Goal: Task Accomplishment & Management: Use online tool/utility

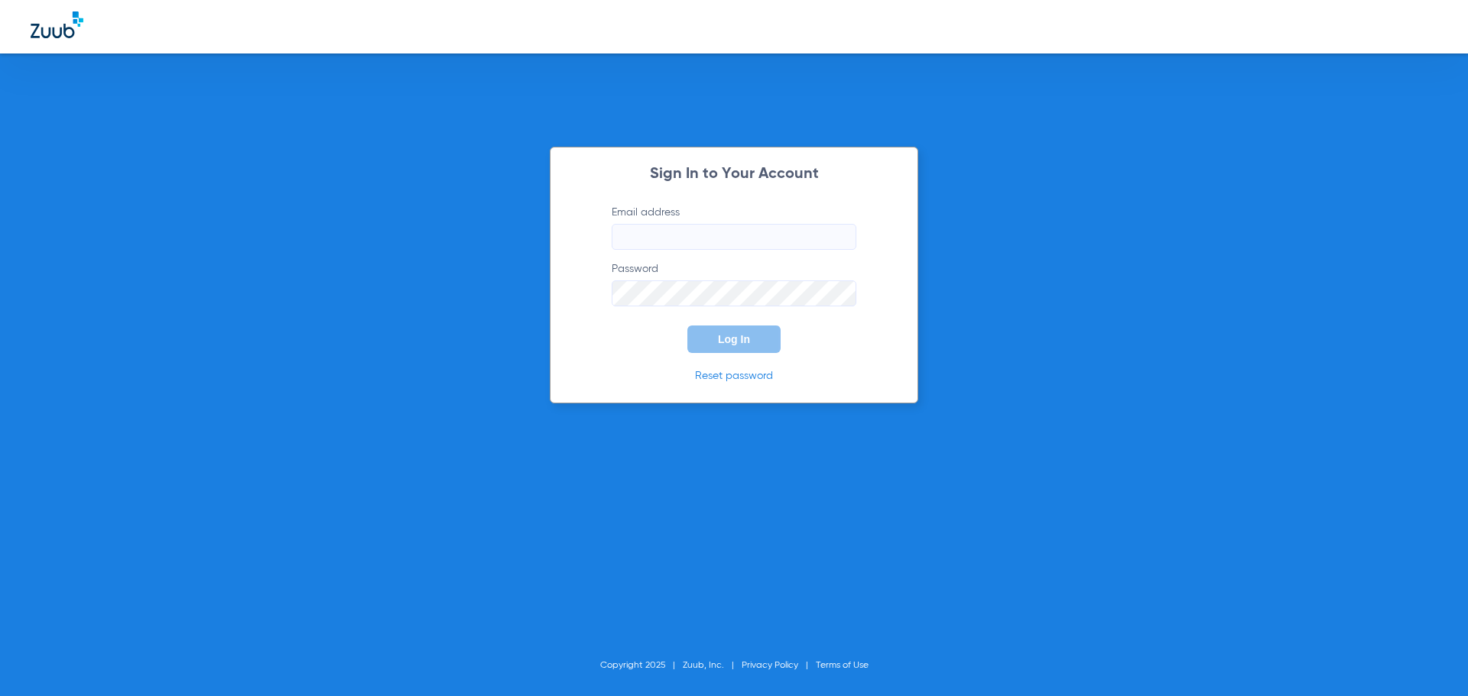
type input "[PERSON_NAME][EMAIL_ADDRESS][DOMAIN_NAME]"
click at [758, 341] on button "Log In" at bounding box center [733, 340] width 93 height 28
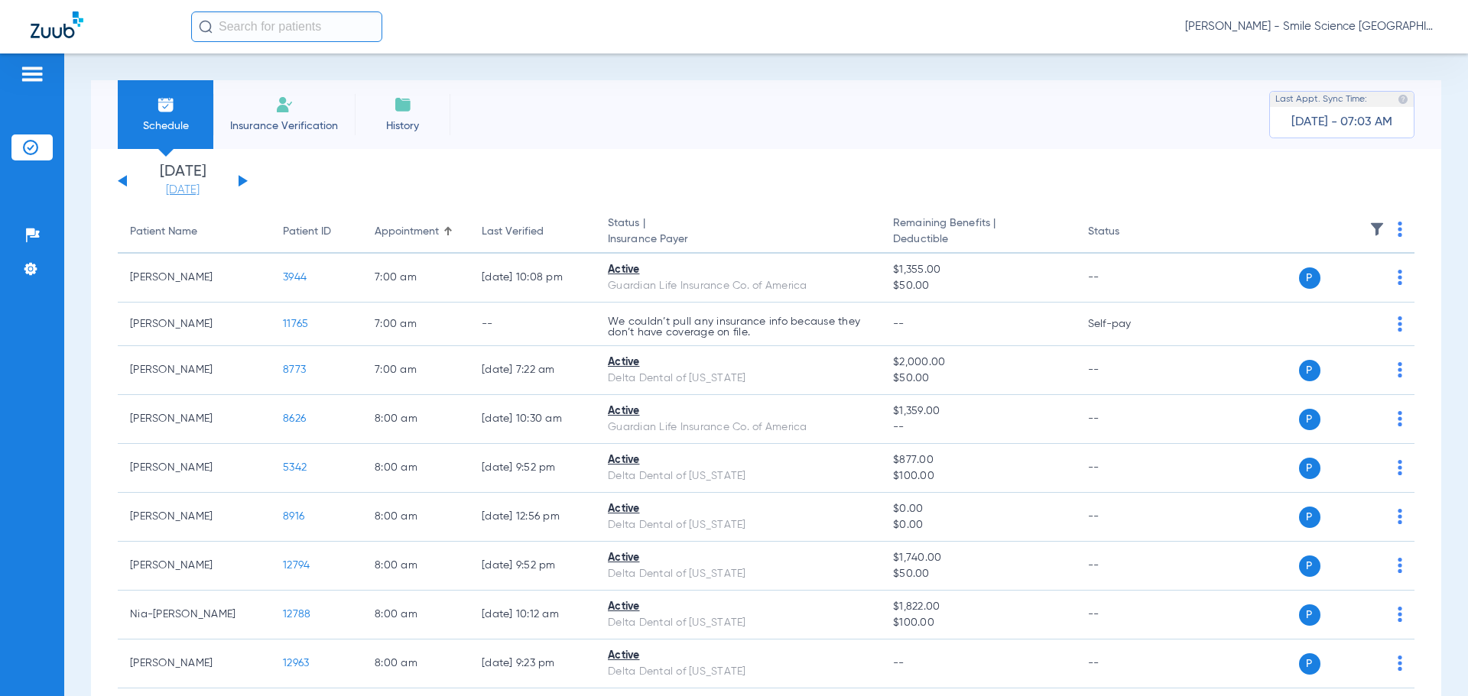
click at [162, 187] on link "[DATE]" at bounding box center [183, 190] width 92 height 15
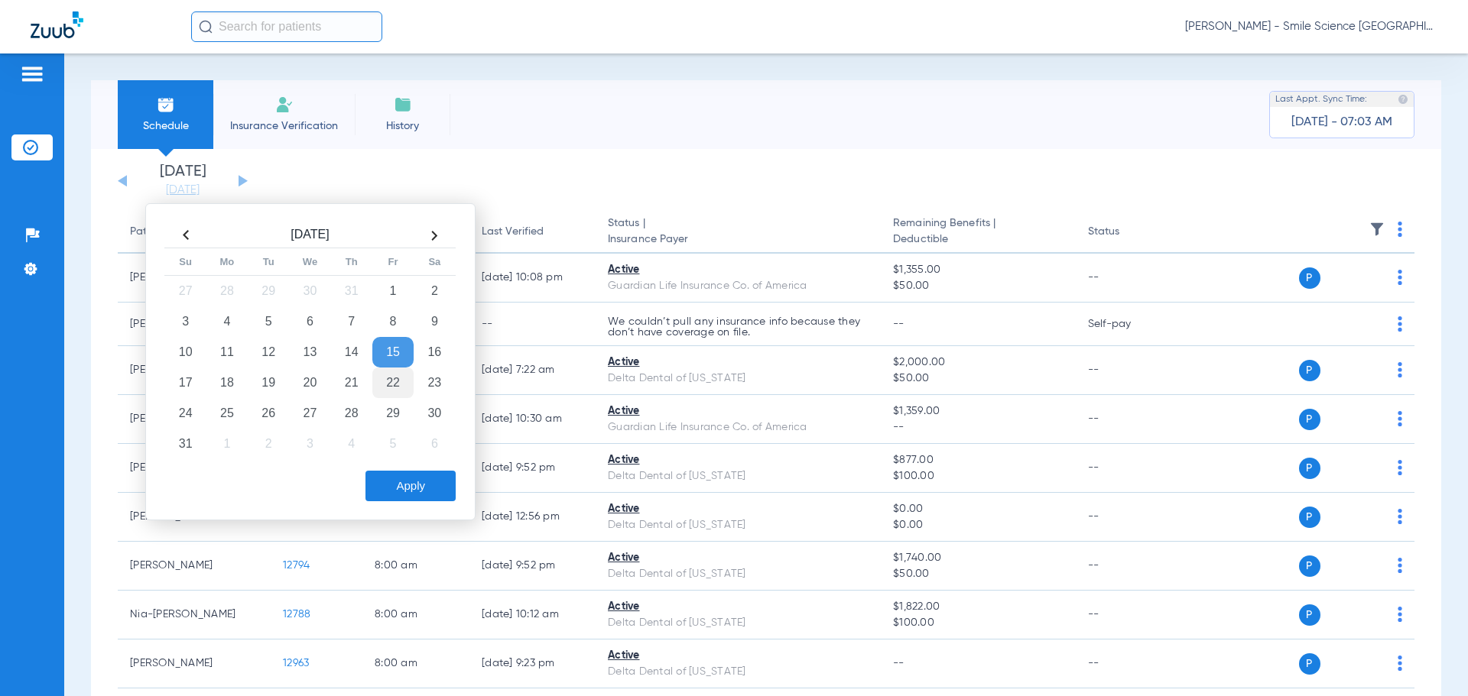
click at [385, 385] on td "22" at bounding box center [392, 383] width 41 height 31
click at [404, 485] on button "Apply" at bounding box center [410, 486] width 90 height 31
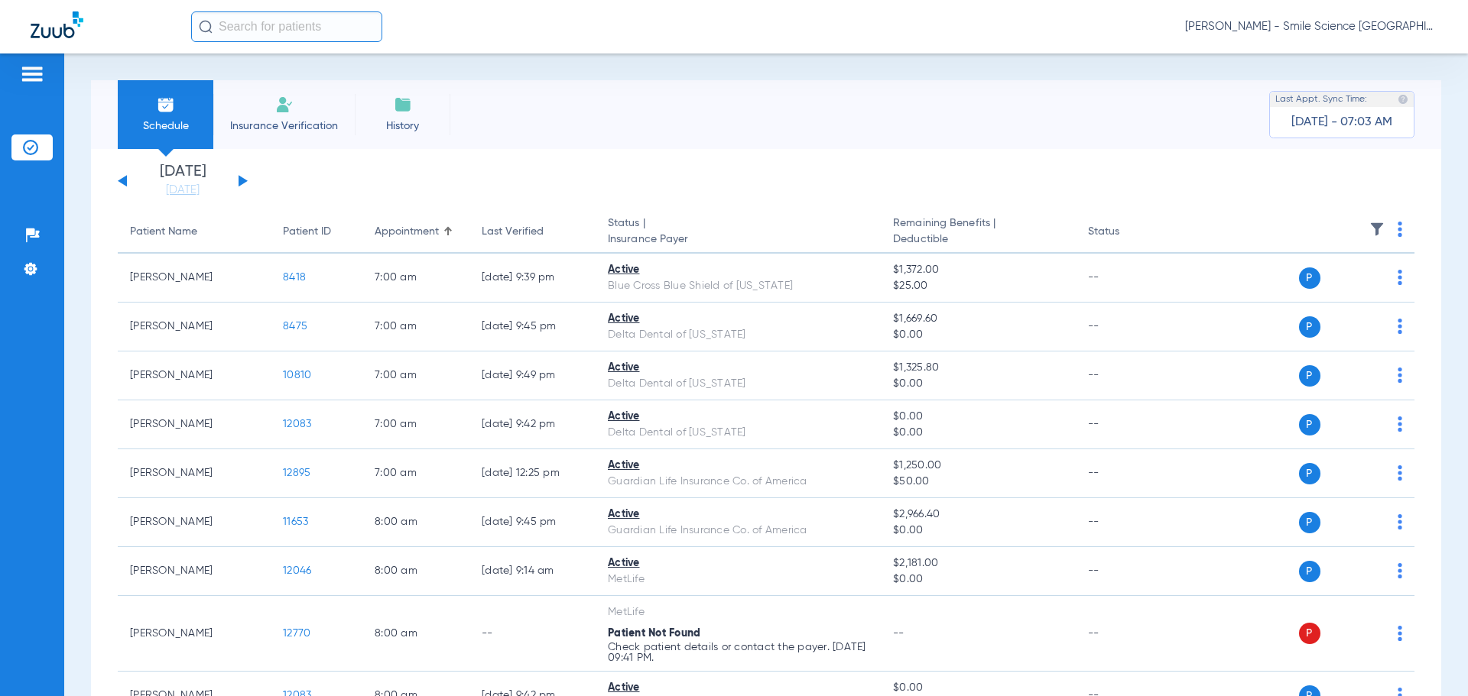
click at [1385, 230] on th at bounding box center [1297, 232] width 236 height 43
click at [1105, 95] on div "Schedule Insurance Verification History Last Appt. Sync Time: [DATE] - 07:03 AM" at bounding box center [766, 114] width 1350 height 69
click at [293, 21] on input "text" at bounding box center [286, 26] width 191 height 31
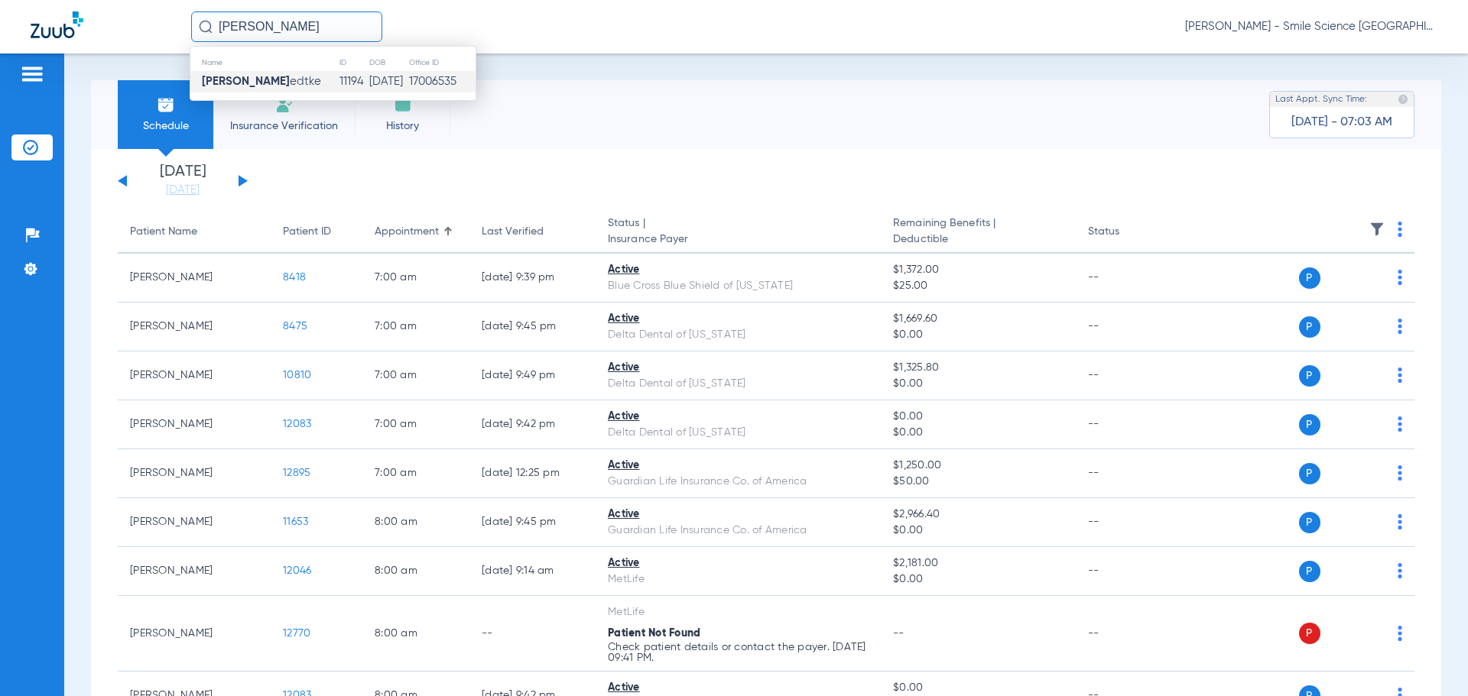
type input "[PERSON_NAME]"
click at [339, 83] on td "11194" at bounding box center [353, 81] width 29 height 21
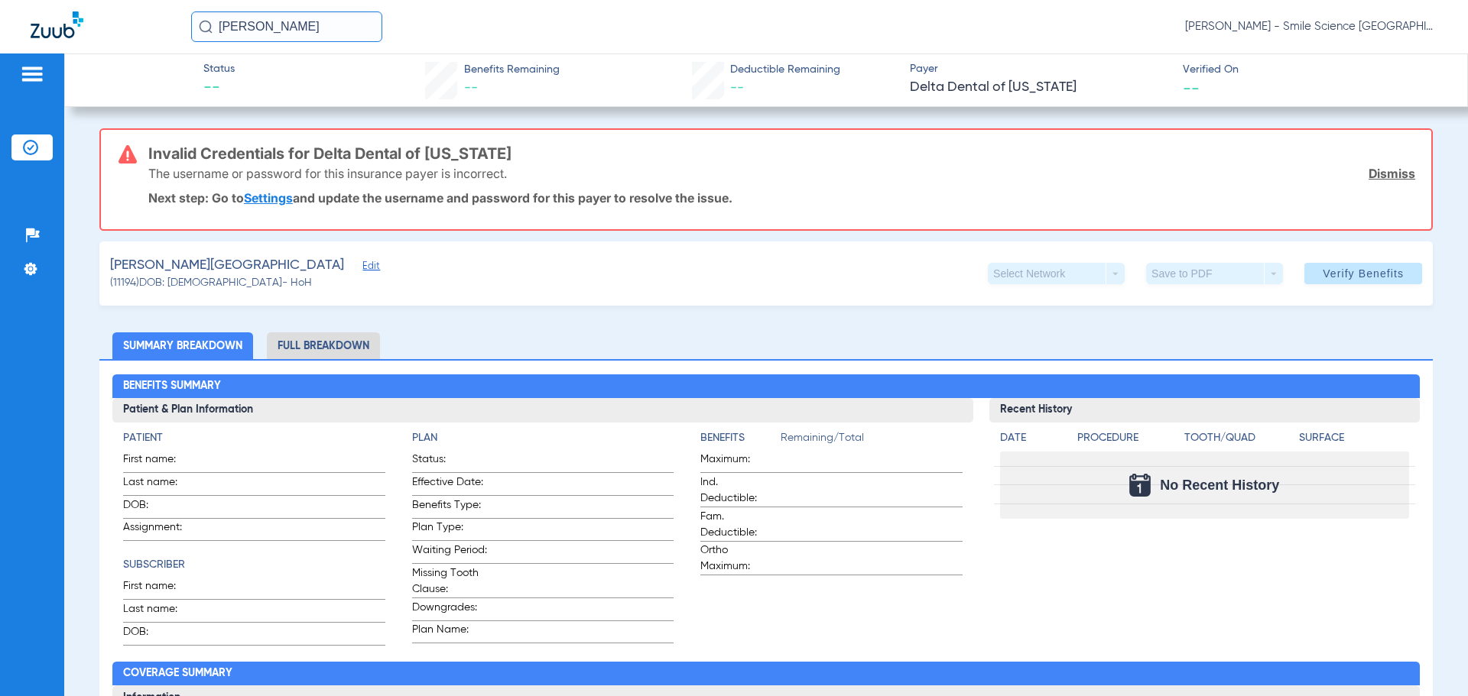
drag, startPoint x: 302, startPoint y: 28, endPoint x: 78, endPoint y: 73, distance: 228.6
click at [89, 62] on app-portal-wrapper "laurel h [PERSON_NAME] - Smile Science Chicago Patients Insurance Verification …" at bounding box center [734, 375] width 1468 height 750
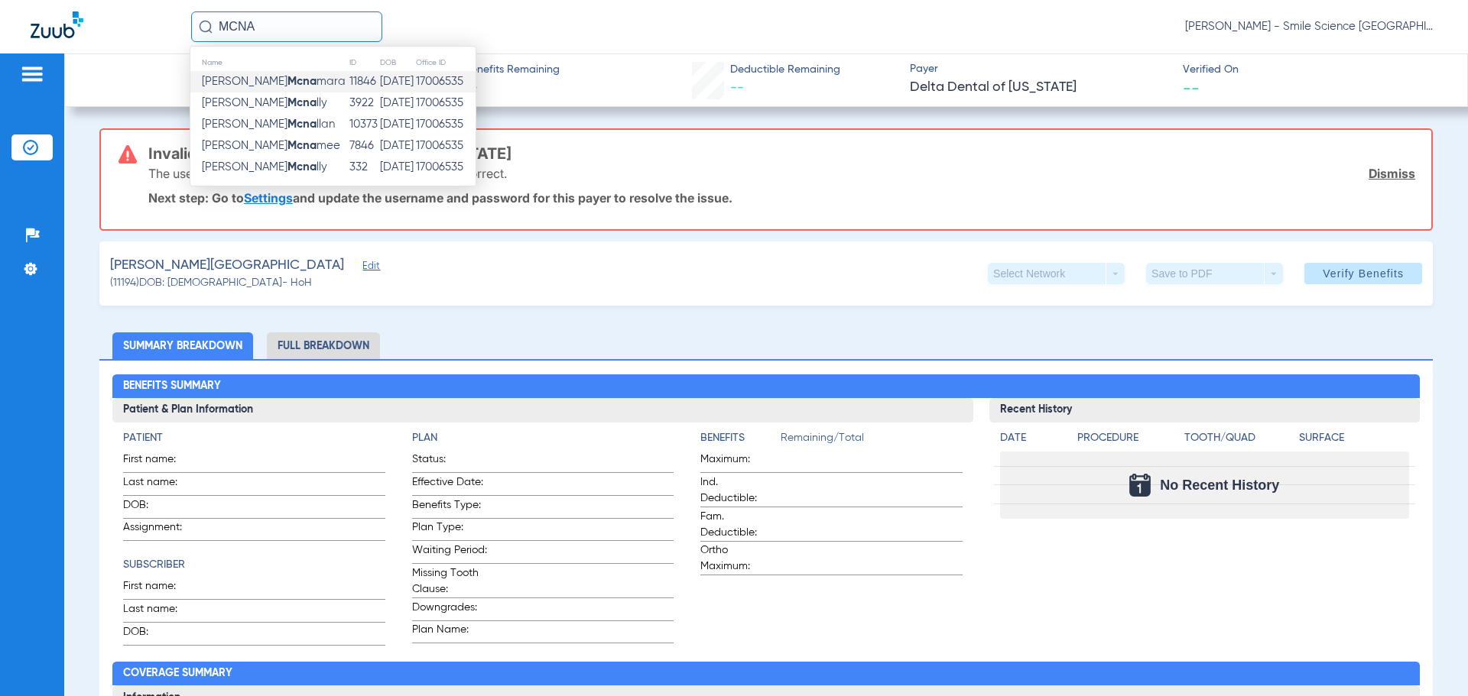
type input "MCNA"
click at [281, 79] on span "[PERSON_NAME]" at bounding box center [274, 81] width 144 height 11
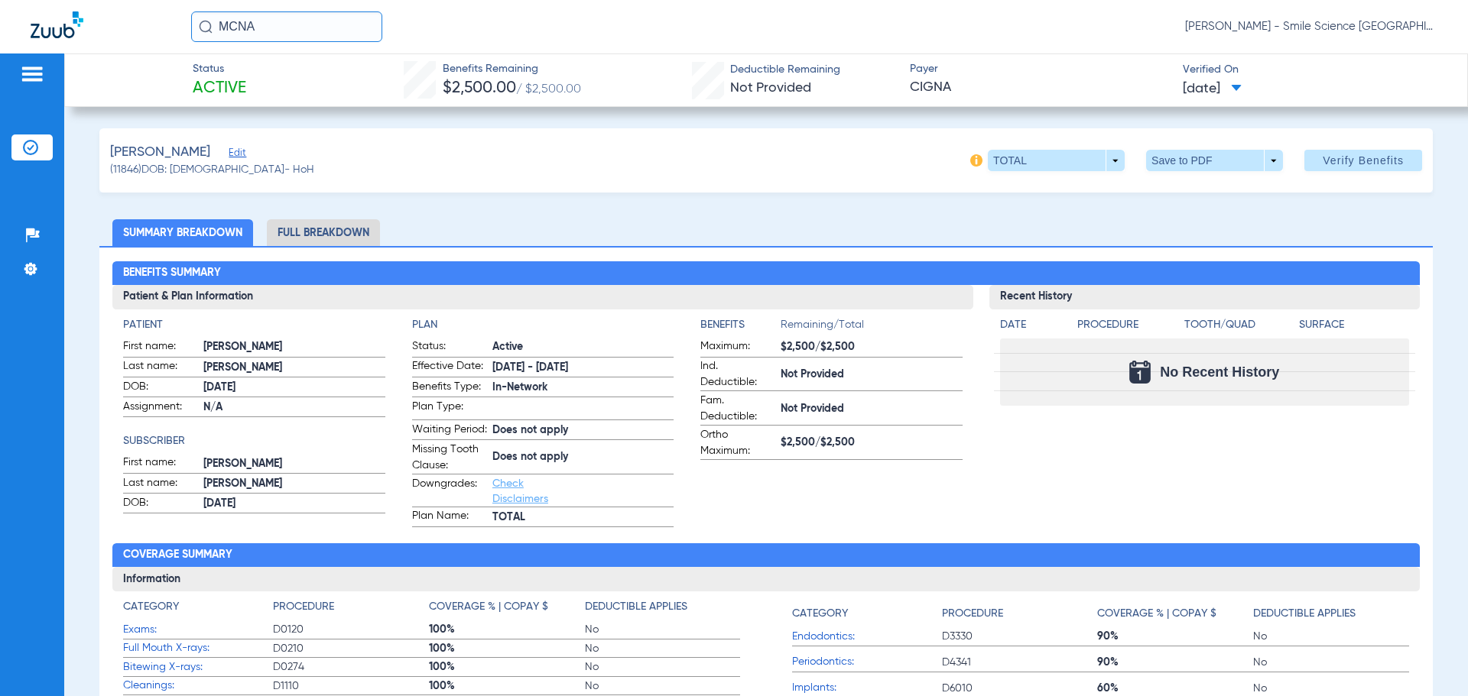
click at [1223, 80] on span "[DATE]" at bounding box center [1212, 89] width 59 height 19
click at [1081, 102] on div at bounding box center [734, 348] width 1468 height 696
click at [1323, 151] on span at bounding box center [1363, 160] width 118 height 37
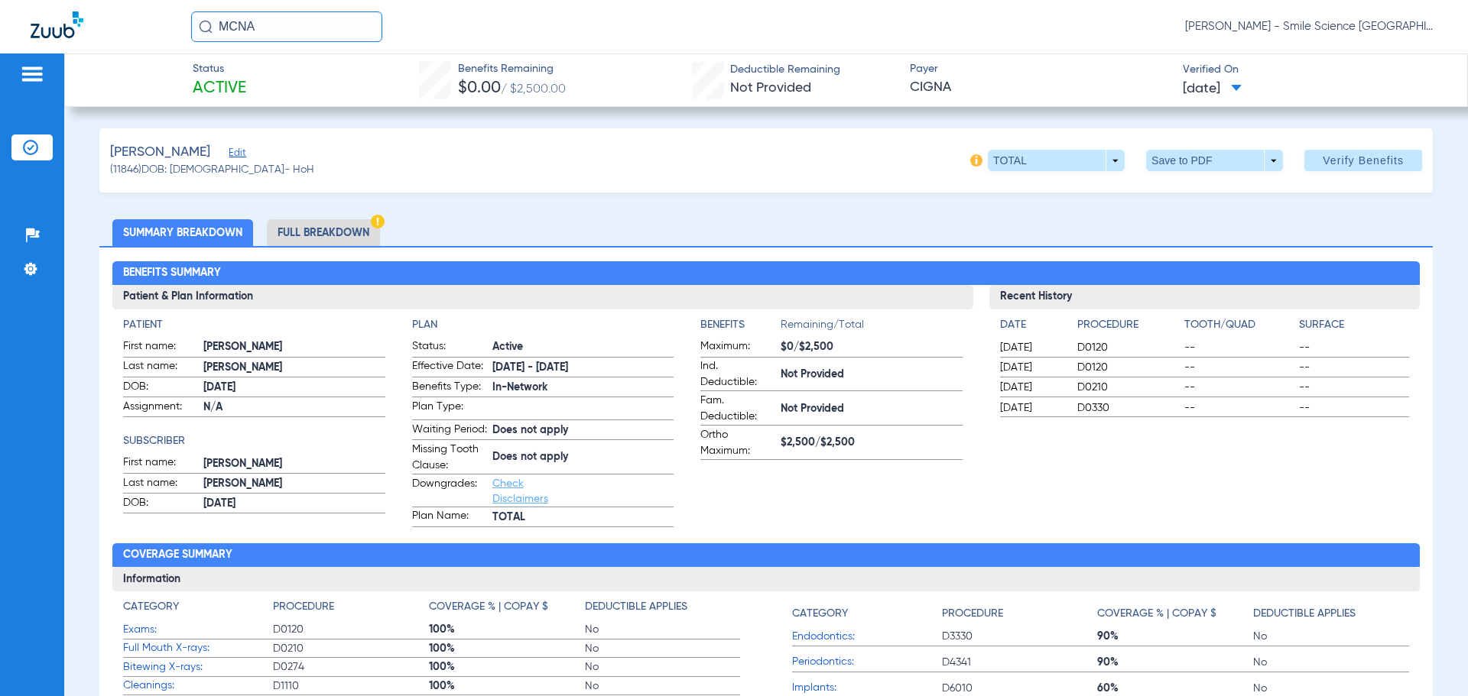
drag, startPoint x: 262, startPoint y: 33, endPoint x: 8, endPoint y: 102, distance: 263.0
click at [13, 99] on app-portal-wrapper "MCNA [PERSON_NAME] - Smile Science Chicago Patients Insurance Verification Setu…" at bounding box center [734, 375] width 1468 height 750
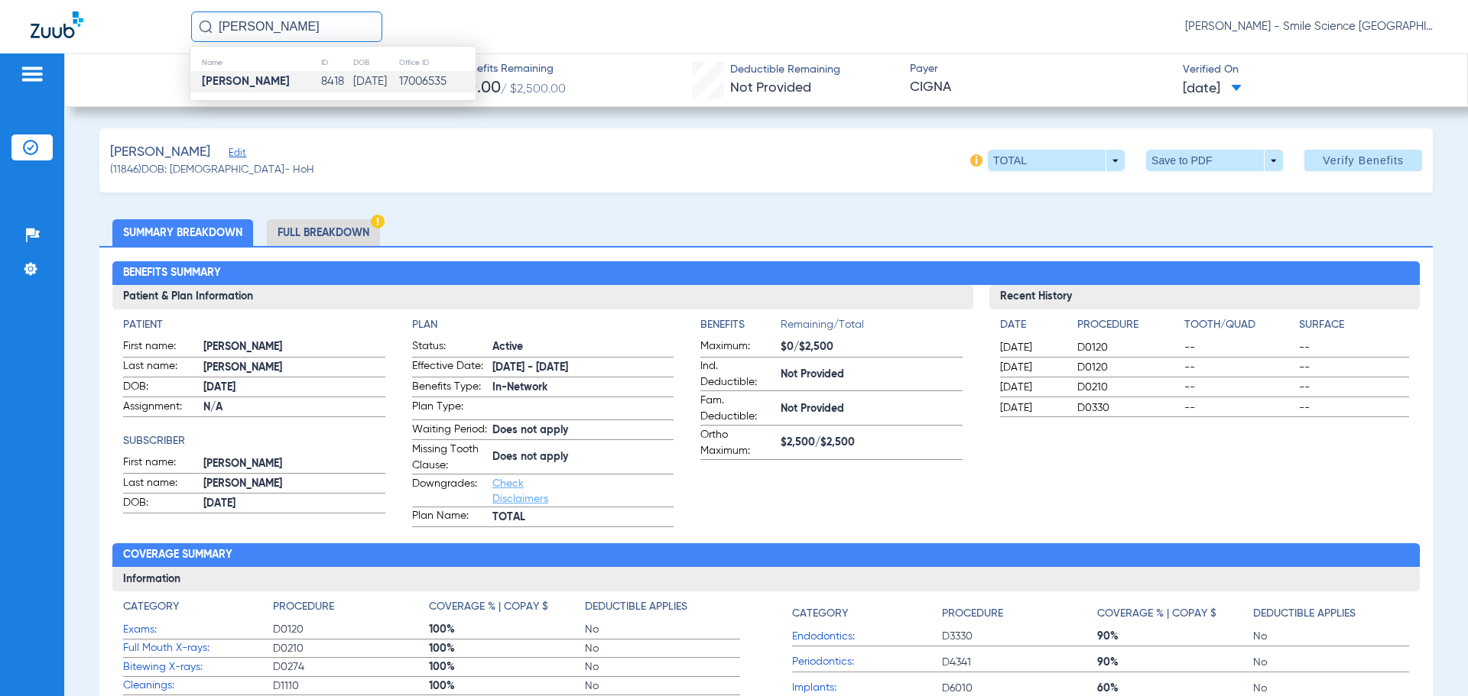
type input "[PERSON_NAME]"
click at [219, 78] on strong "[PERSON_NAME]" at bounding box center [246, 81] width 88 height 11
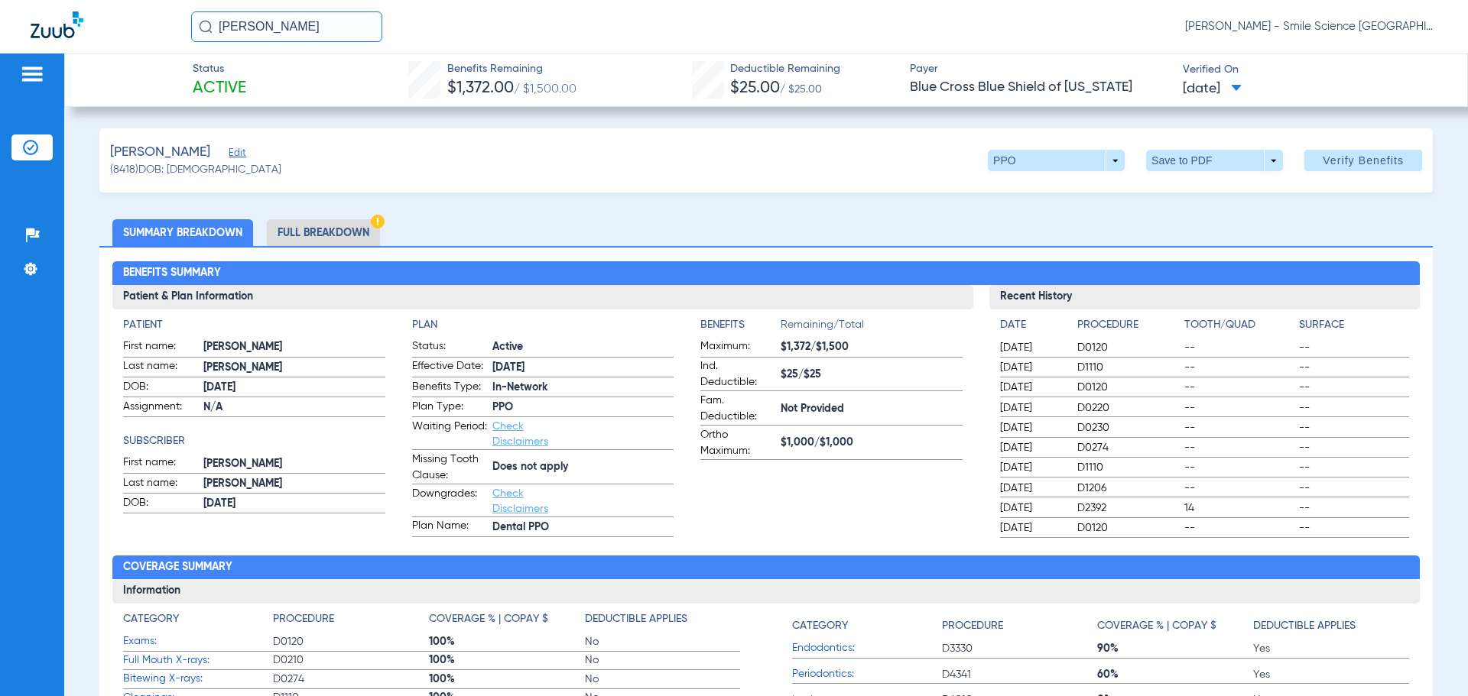
drag, startPoint x: 236, startPoint y: 29, endPoint x: 147, endPoint y: 34, distance: 89.6
click at [147, 34] on div "[PERSON_NAME] [PERSON_NAME] - Smile Science [GEOGRAPHIC_DATA]" at bounding box center [734, 27] width 1468 height 54
type input "duri"
click at [398, 163] on div "[PERSON_NAME] (8418) DOB: [DEMOGRAPHIC_DATA] PPO arrow_drop_down Save to PDF ar…" at bounding box center [765, 160] width 1333 height 64
drag, startPoint x: 310, startPoint y: 28, endPoint x: 0, endPoint y: 71, distance: 313.4
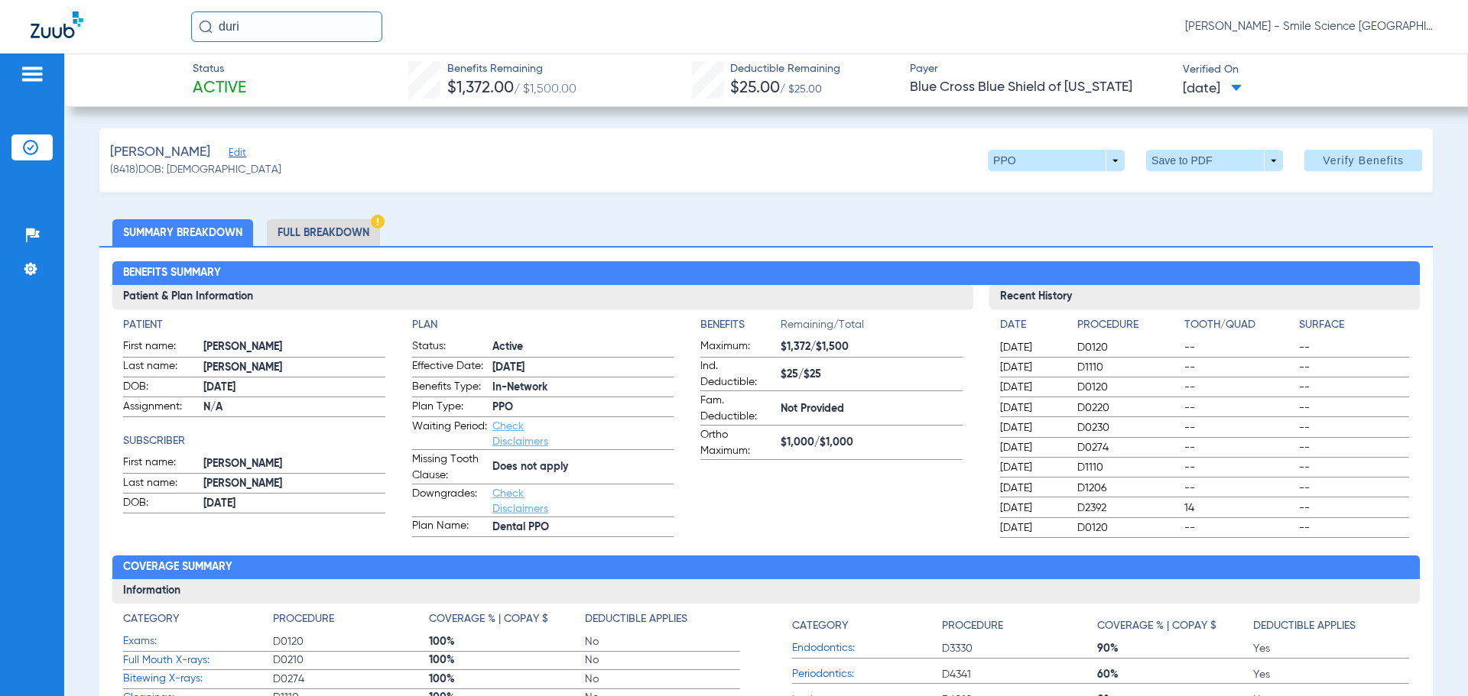
click at [0, 71] on app-portal-wrapper "duri [PERSON_NAME] - Smile Science Chicago Patients Insurance Verification Setu…" at bounding box center [734, 375] width 1468 height 750
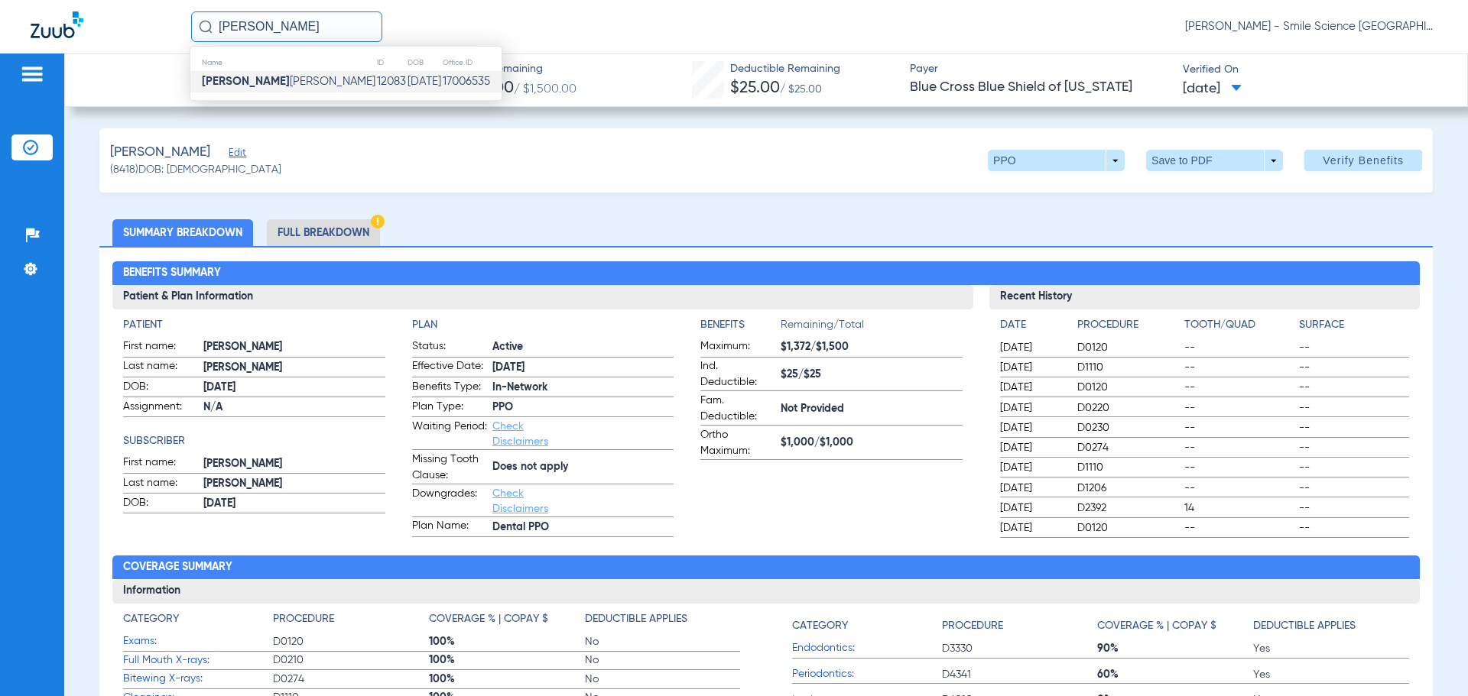
type input "[PERSON_NAME]"
click at [317, 86] on span "[PERSON_NAME]" at bounding box center [289, 81] width 174 height 11
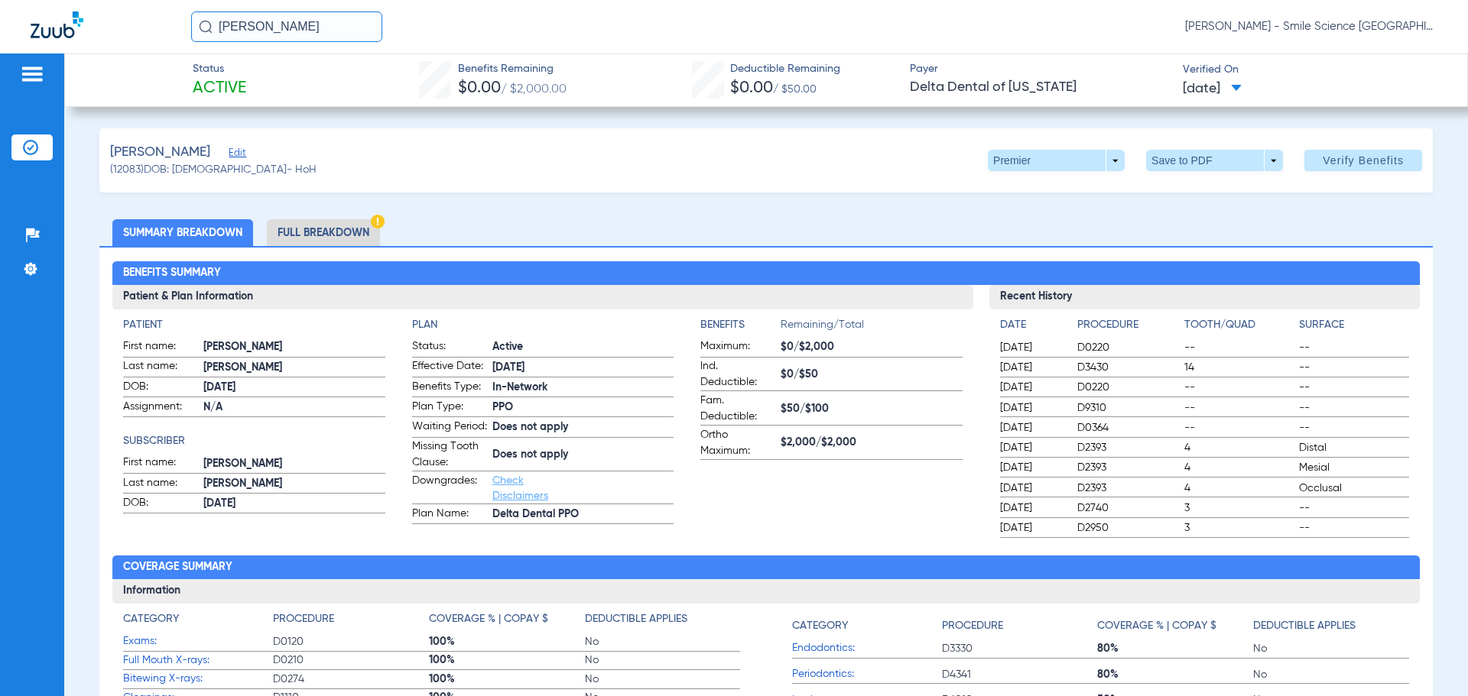
click at [276, 37] on input "[PERSON_NAME]" at bounding box center [286, 26] width 191 height 31
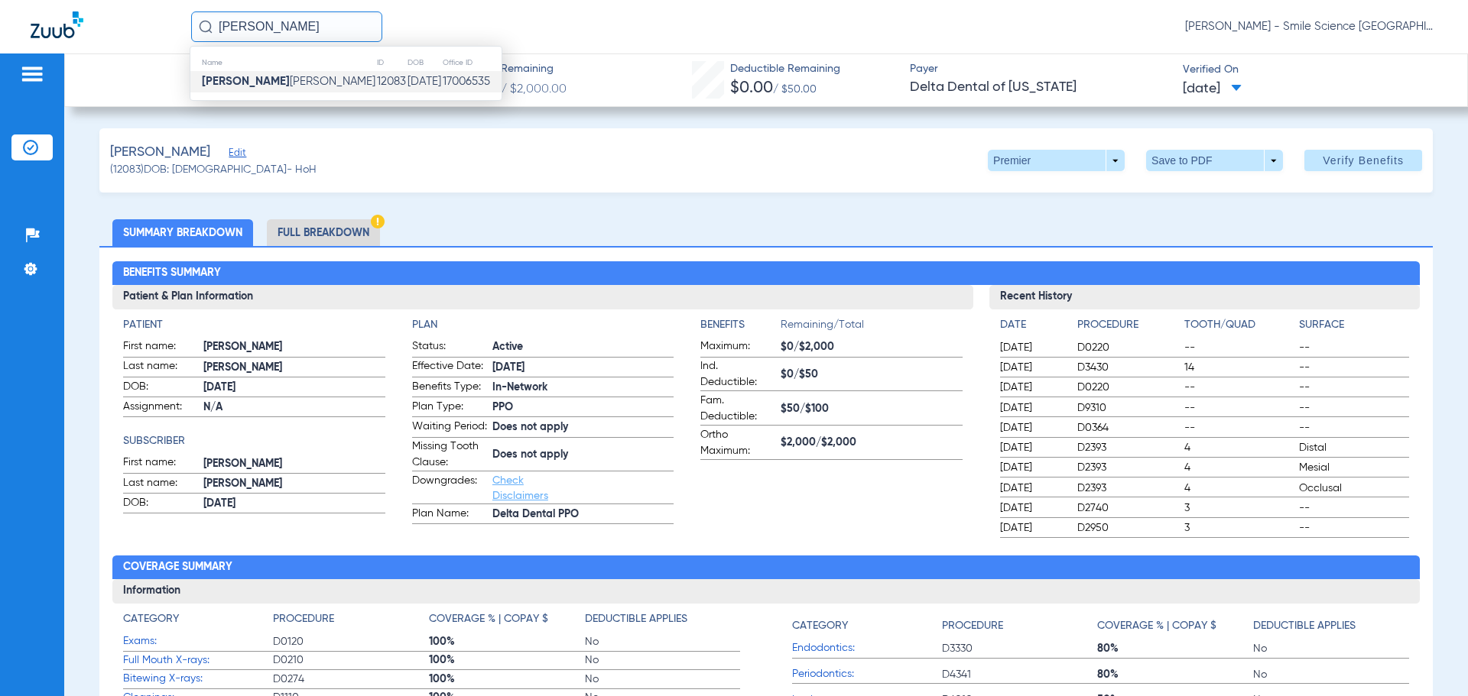
click at [276, 31] on input "[PERSON_NAME]" at bounding box center [286, 26] width 191 height 31
drag, startPoint x: 276, startPoint y: 31, endPoint x: 0, endPoint y: 70, distance: 278.7
click at [0, 70] on app-portal-wrapper "[PERSON_NAME] Name ID DOB Office ID [PERSON_NAME] 12083 [DATE] 17006535 [PERSON…" at bounding box center [734, 375] width 1468 height 750
type input "[PERSON_NAME]"
click at [257, 86] on strong "[PERSON_NAME]" at bounding box center [246, 81] width 88 height 11
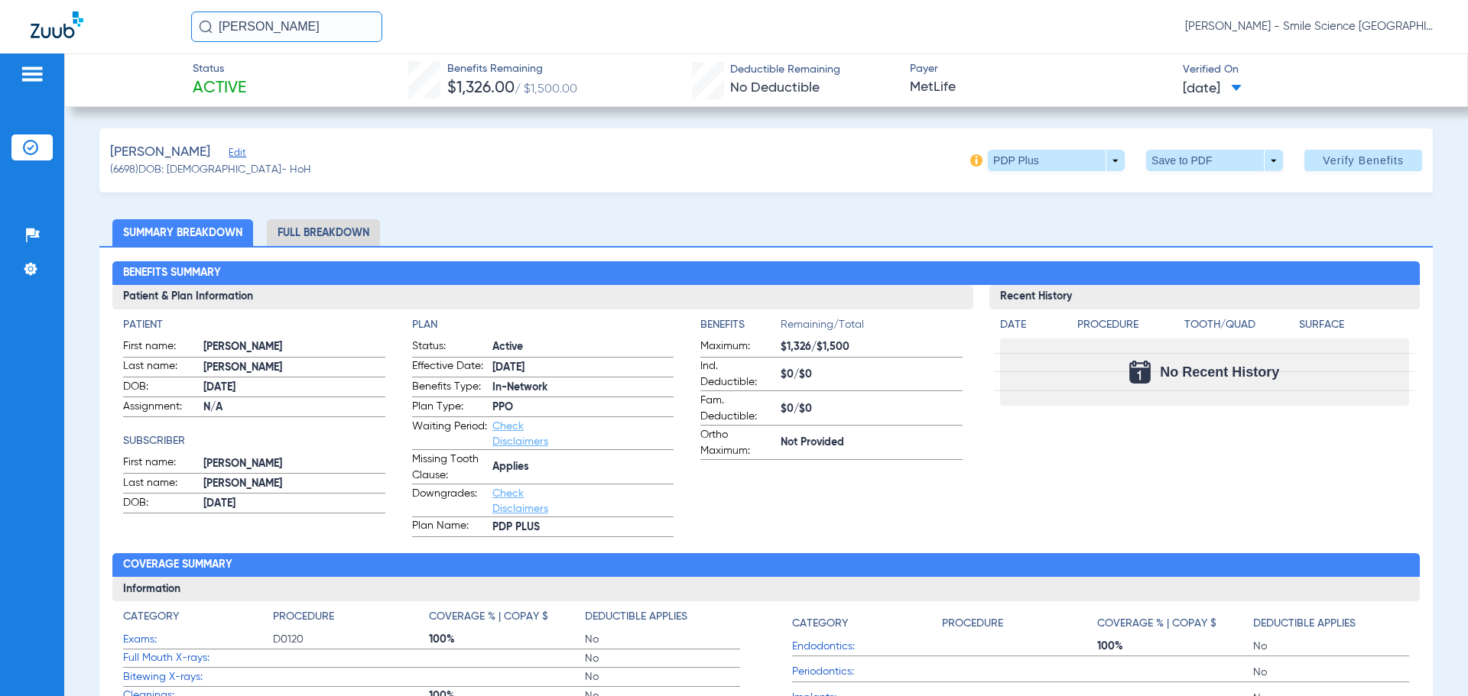
drag, startPoint x: 313, startPoint y: 24, endPoint x: 0, endPoint y: 90, distance: 320.2
click at [0, 81] on app-portal-wrapper "[PERSON_NAME] [PERSON_NAME] - Smile Science Chicago Patients Insurance Verifica…" at bounding box center [734, 375] width 1468 height 750
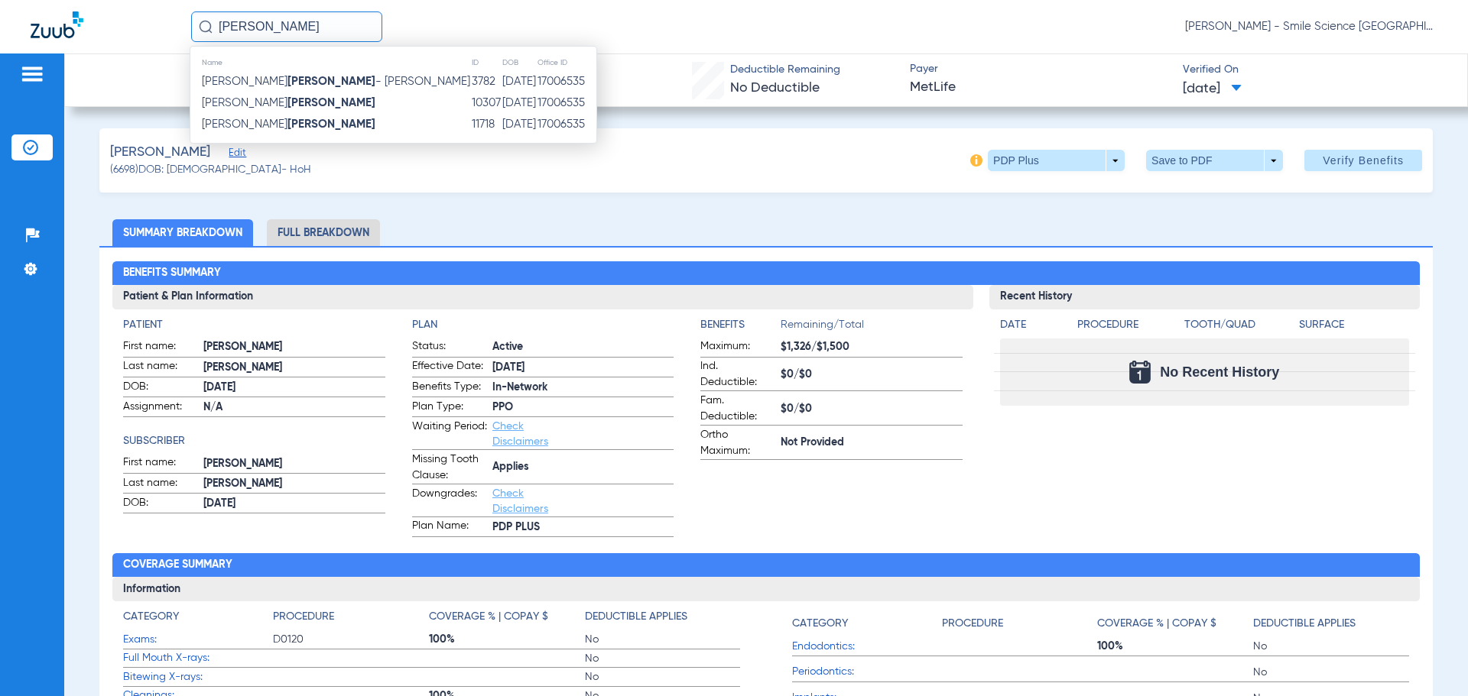
type input "[PERSON_NAME]"
click at [300, 108] on td "[PERSON_NAME]" at bounding box center [330, 102] width 281 height 21
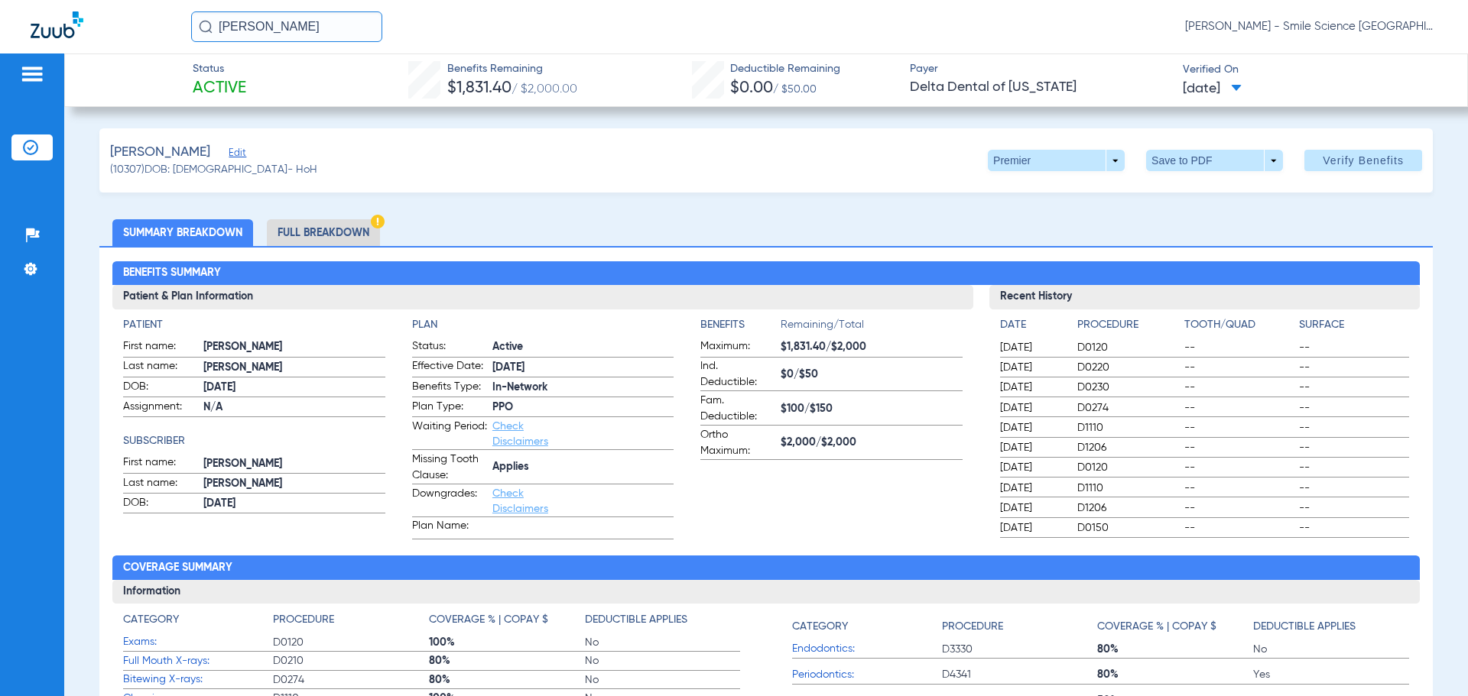
drag, startPoint x: 271, startPoint y: 29, endPoint x: 0, endPoint y: 42, distance: 270.9
click at [0, 41] on div "[PERSON_NAME] [PERSON_NAME] - Smile Science [GEOGRAPHIC_DATA]" at bounding box center [734, 27] width 1468 height 54
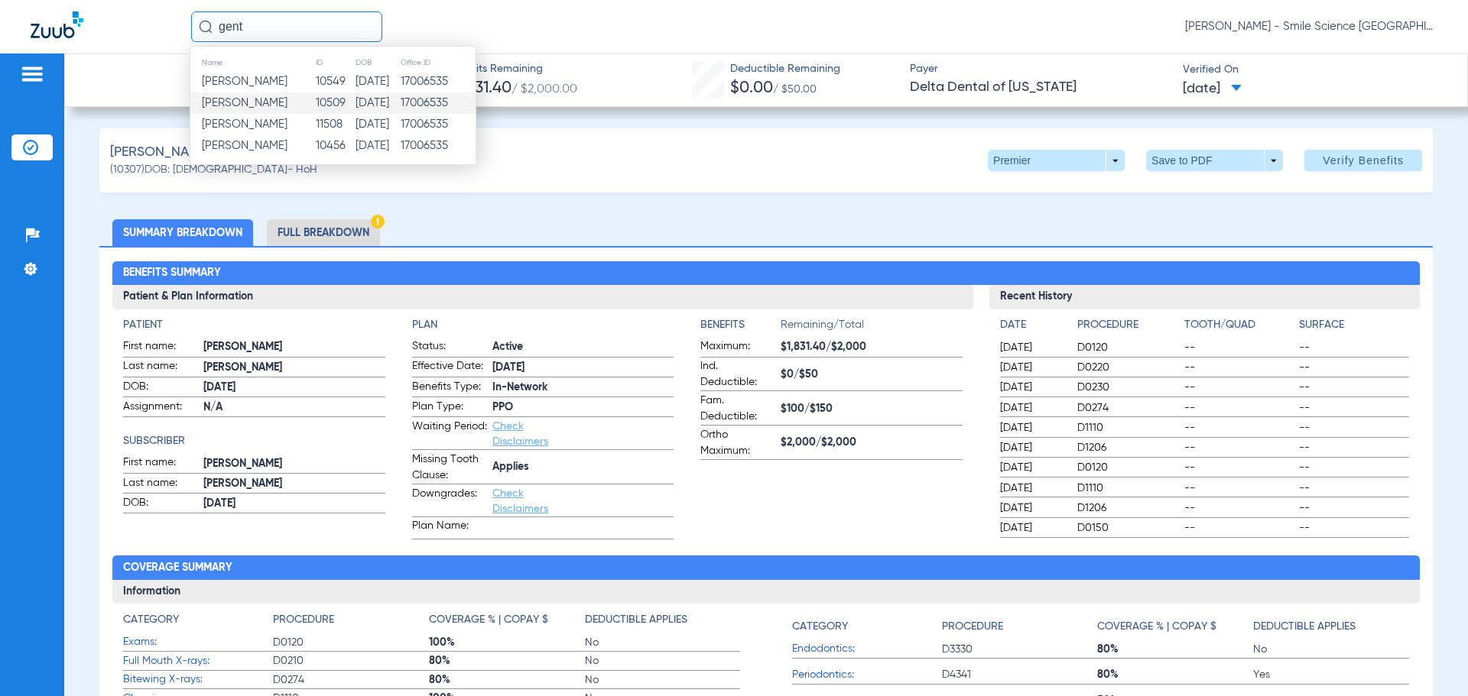
type input "gent"
click at [287, 109] on td "[PERSON_NAME]" at bounding box center [252, 102] width 125 height 21
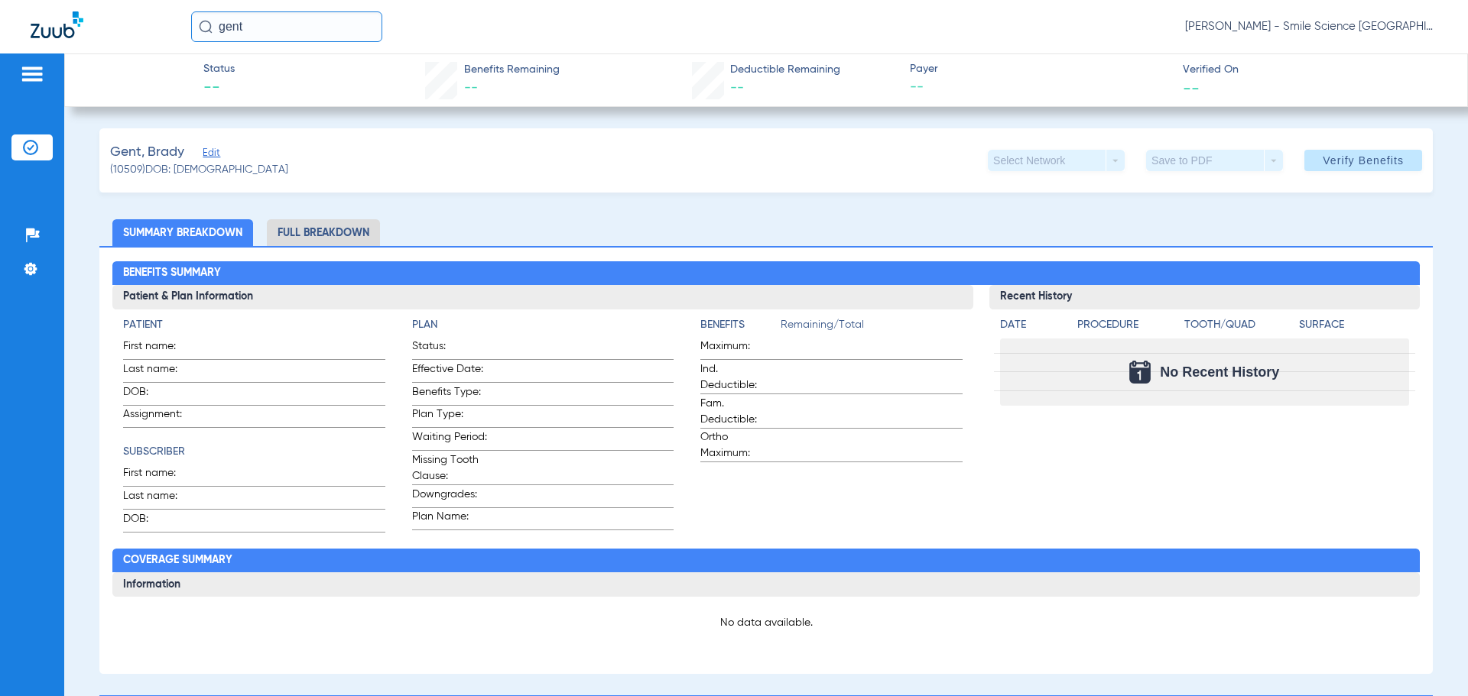
click at [1323, 148] on span at bounding box center [1363, 160] width 118 height 37
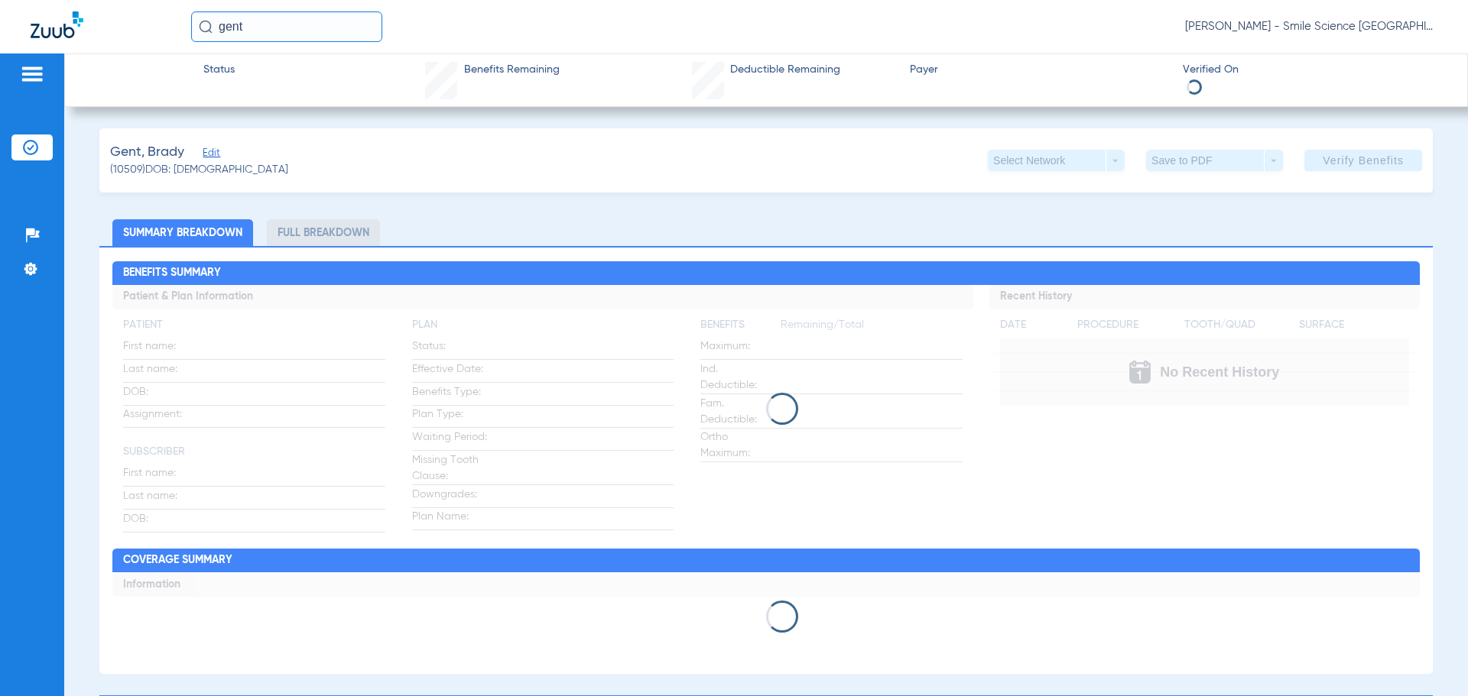
drag, startPoint x: 288, startPoint y: 28, endPoint x: 0, endPoint y: 54, distance: 289.3
click at [0, 50] on div "gent [PERSON_NAME] - Smile Science [GEOGRAPHIC_DATA]" at bounding box center [734, 27] width 1468 height 54
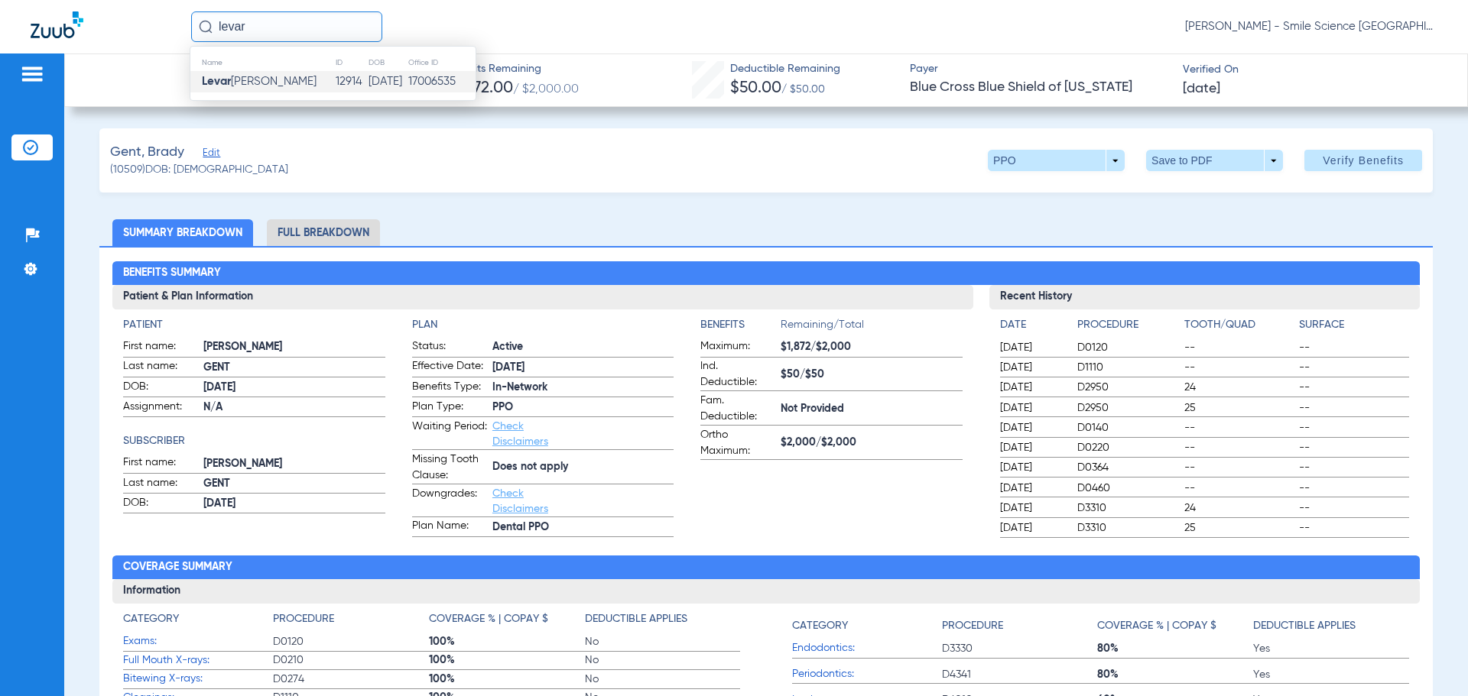
type input "levar"
click at [235, 80] on span "[PERSON_NAME]" at bounding box center [259, 81] width 115 height 11
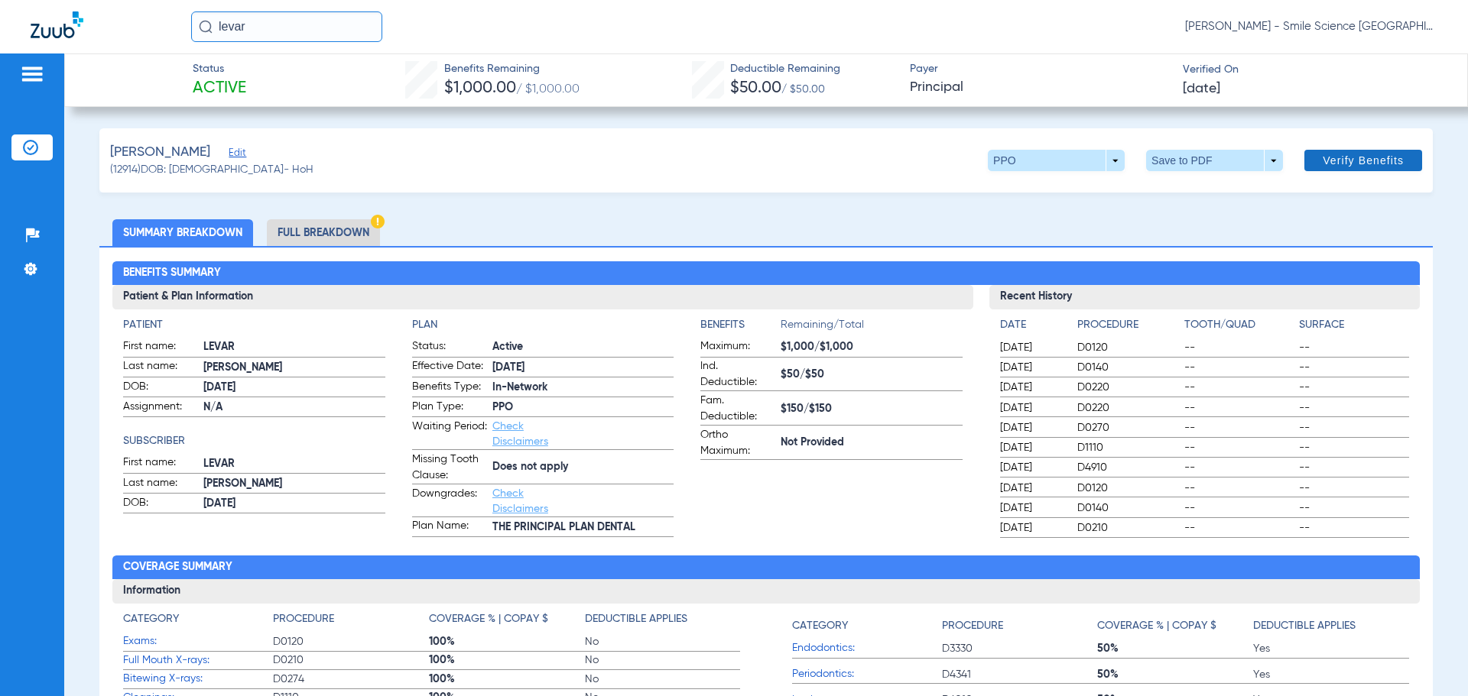
click at [1346, 157] on span "Verify Benefits" at bounding box center [1362, 160] width 81 height 12
drag, startPoint x: 257, startPoint y: 22, endPoint x: 30, endPoint y: 44, distance: 228.0
click at [38, 47] on div "levar [PERSON_NAME] - Smile Science [GEOGRAPHIC_DATA]" at bounding box center [734, 27] width 1468 height 54
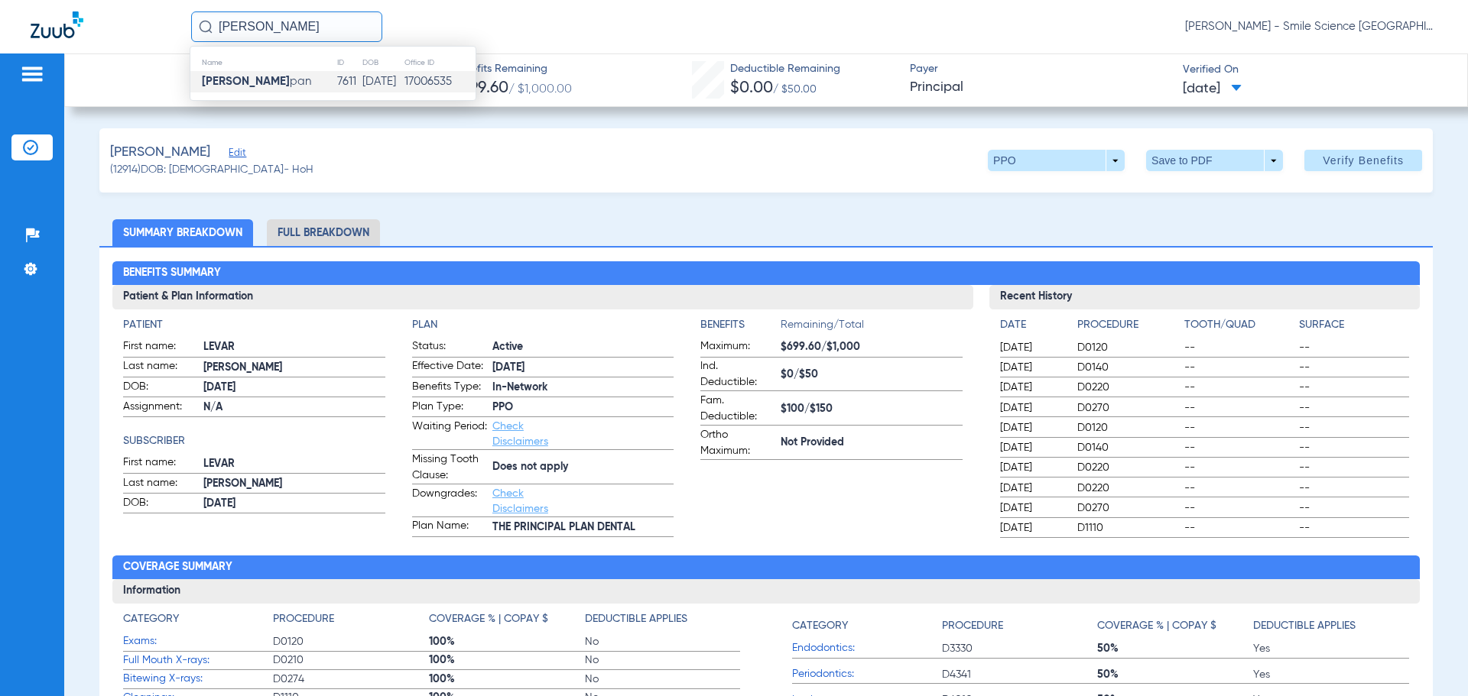
type input "[PERSON_NAME]"
click at [294, 85] on td "[PERSON_NAME] pan" at bounding box center [263, 81] width 146 height 21
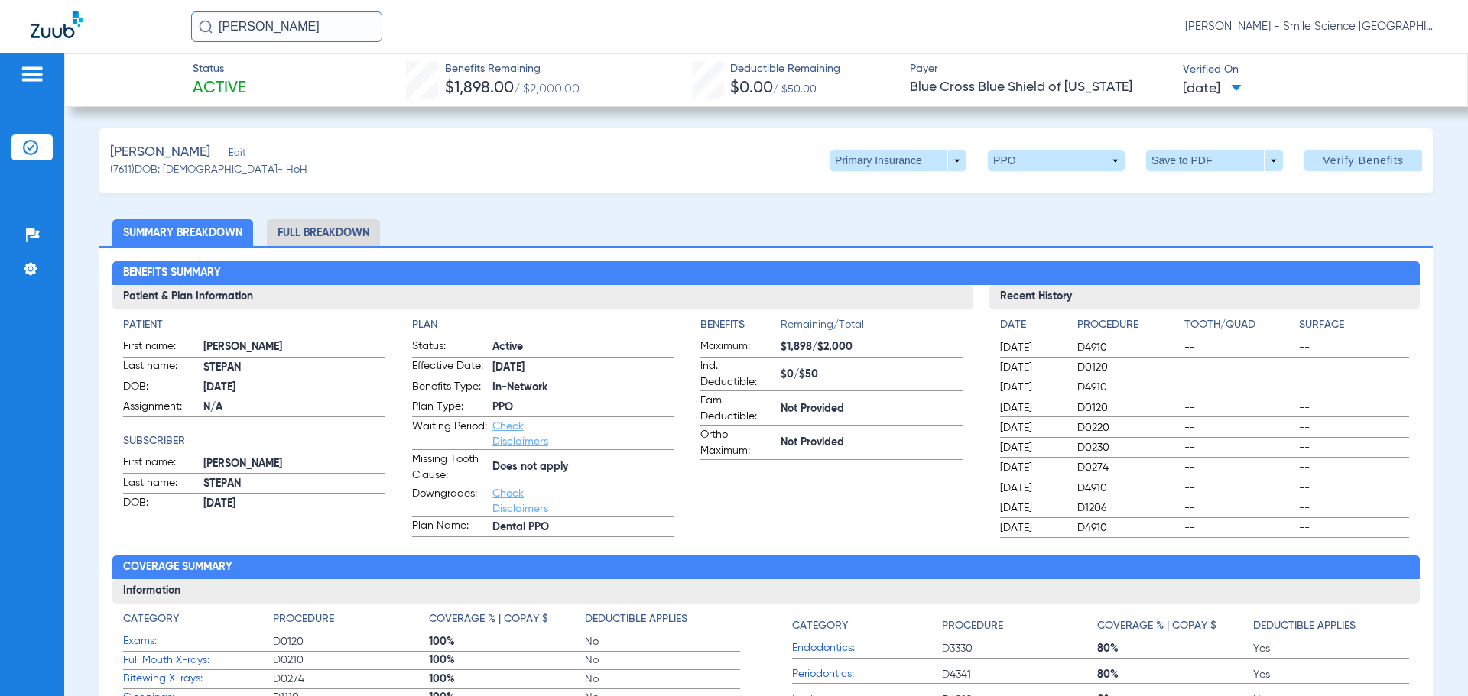
drag, startPoint x: 292, startPoint y: 23, endPoint x: 1, endPoint y: 24, distance: 291.3
click at [2, 23] on div "[PERSON_NAME] ste [PERSON_NAME] - Smile Science [GEOGRAPHIC_DATA]" at bounding box center [734, 27] width 1468 height 54
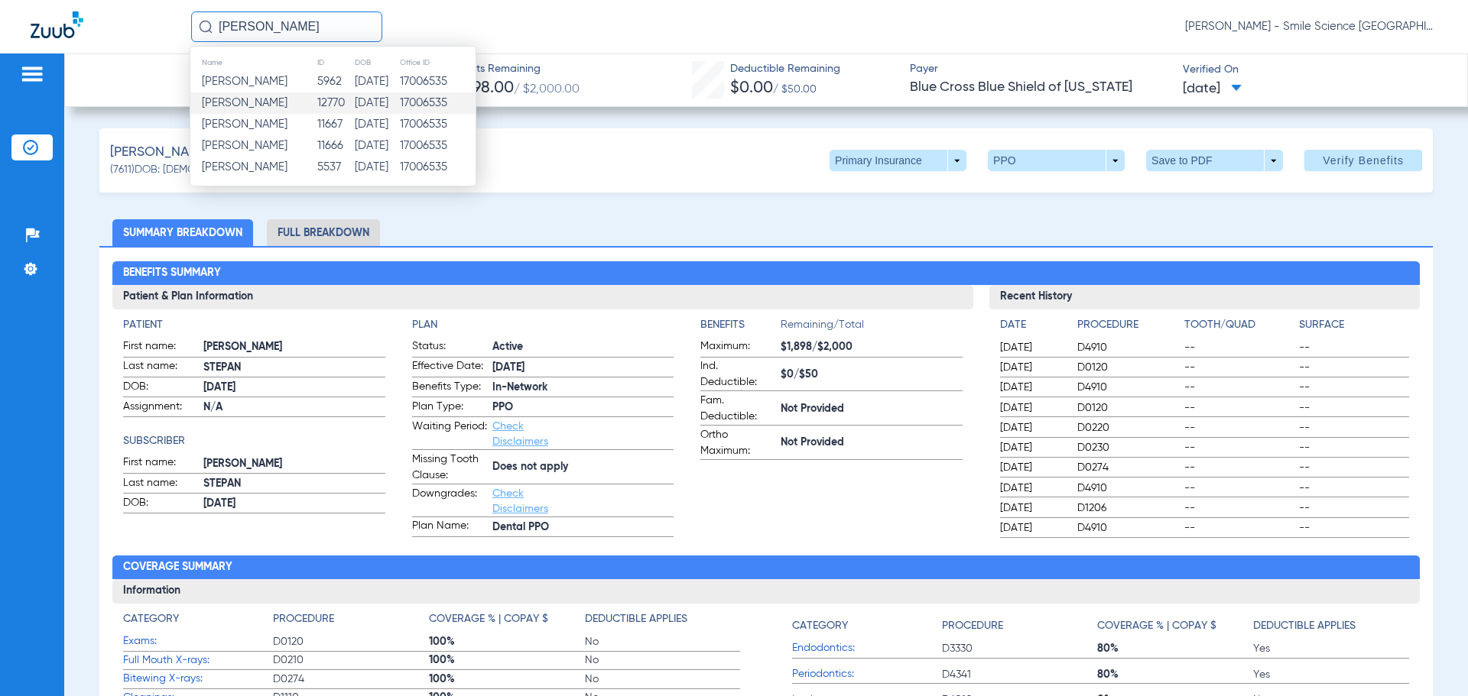
type input "[PERSON_NAME]"
click at [286, 101] on span "[PERSON_NAME]" at bounding box center [245, 102] width 86 height 11
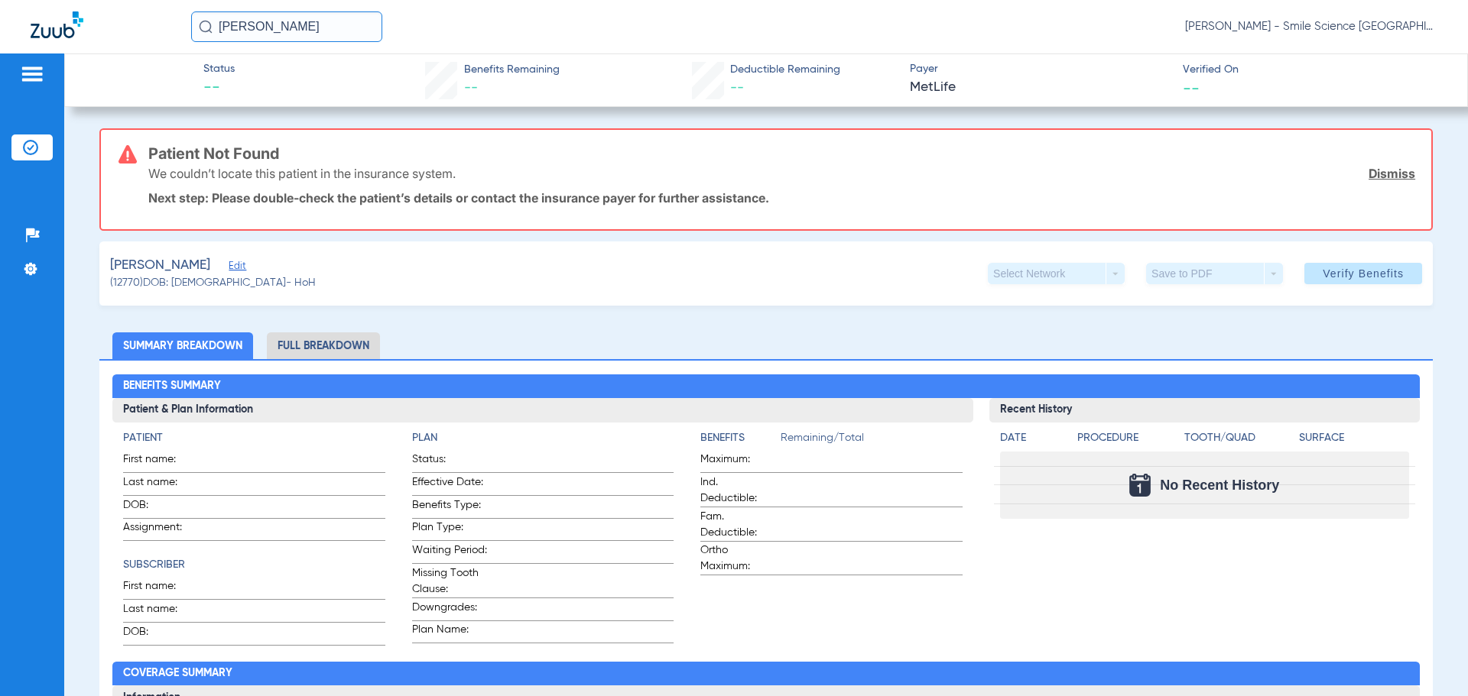
drag, startPoint x: 296, startPoint y: 32, endPoint x: 91, endPoint y: 86, distance: 211.7
click at [95, 85] on app-portal-wrapper "[PERSON_NAME] [PERSON_NAME] - Smile Science Chicago Patients Insurance Verifica…" at bounding box center [734, 375] width 1468 height 750
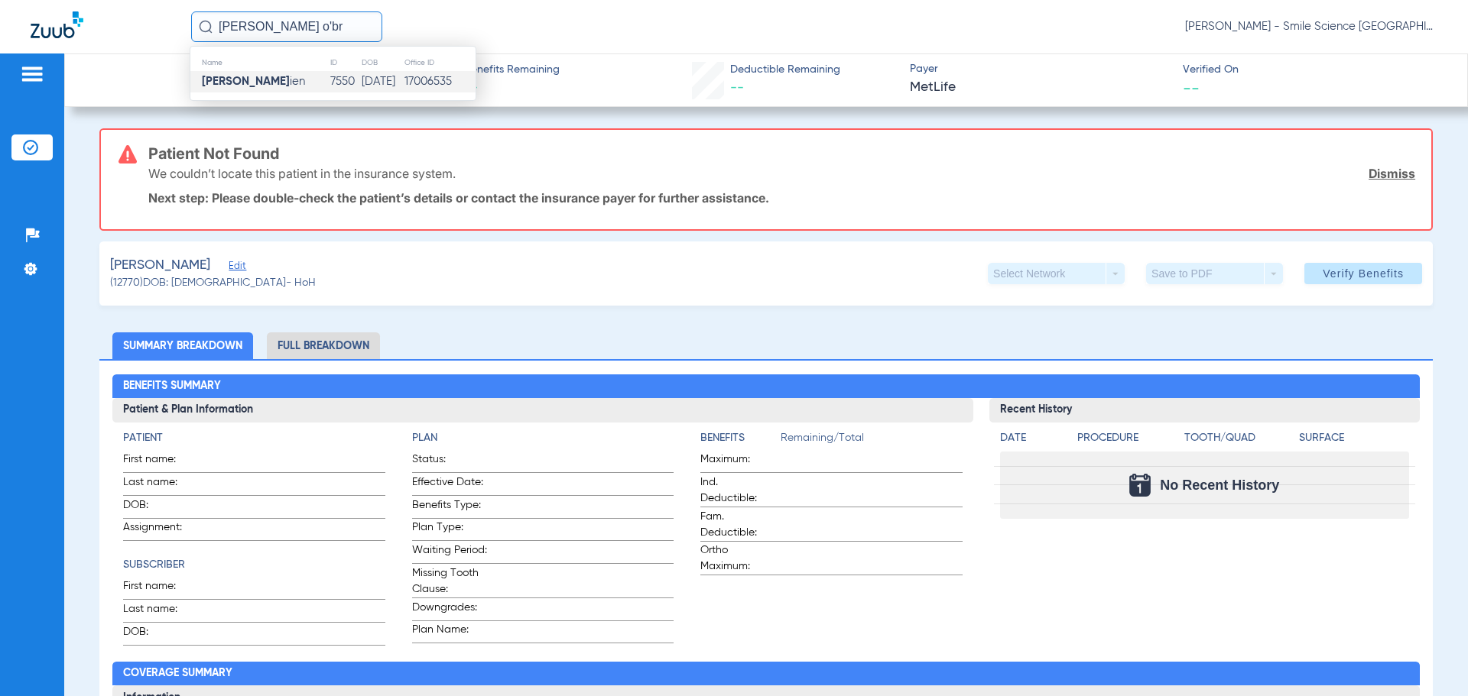
type input "[PERSON_NAME] o'br"
click at [287, 82] on td "[PERSON_NAME] ien" at bounding box center [259, 81] width 139 height 21
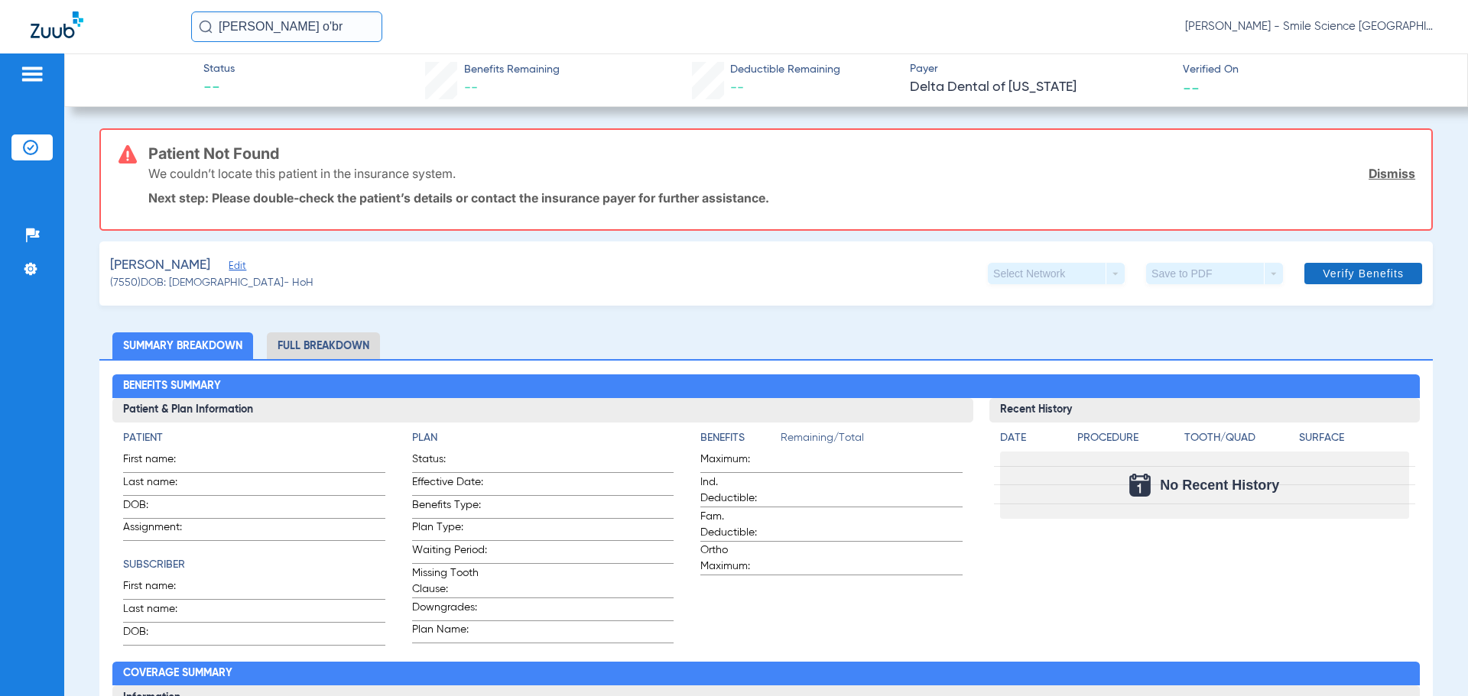
click at [1340, 268] on span "Verify Benefits" at bounding box center [1362, 274] width 81 height 12
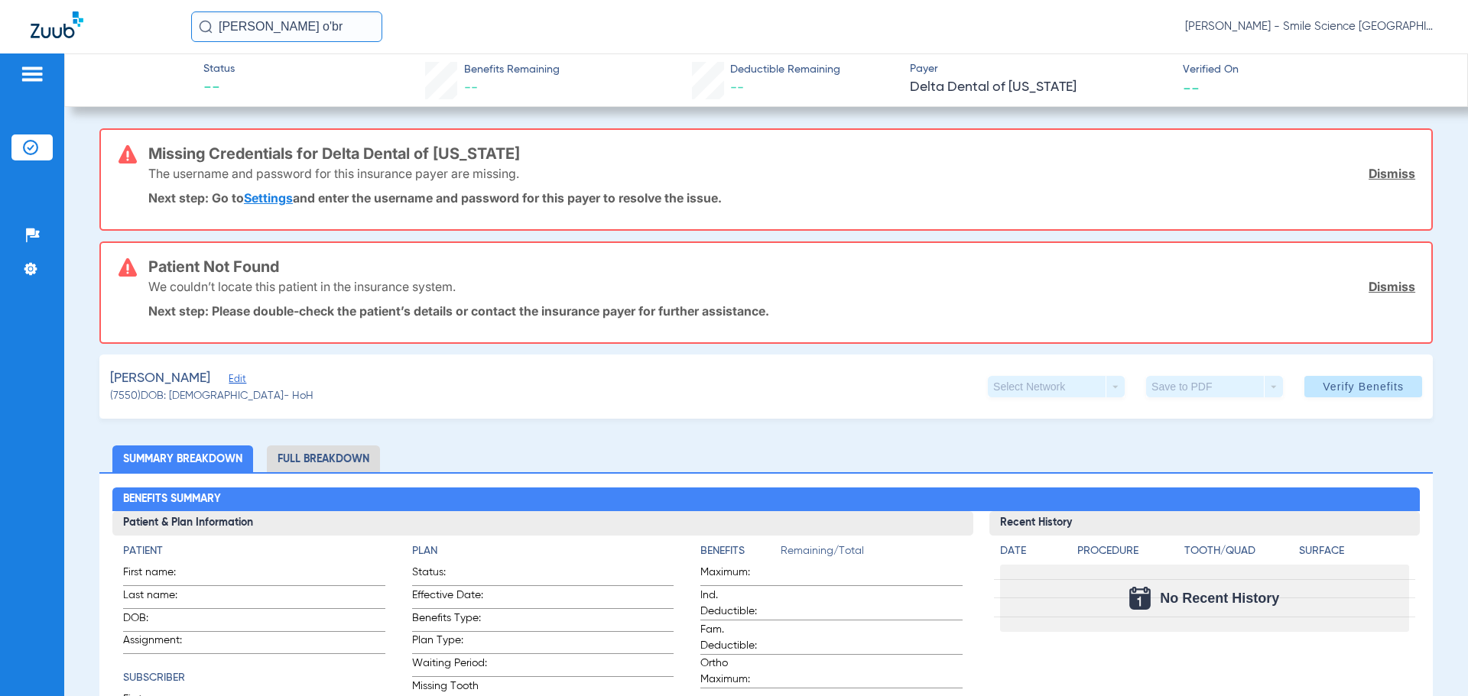
drag, startPoint x: 292, startPoint y: 41, endPoint x: 0, endPoint y: 130, distance: 305.4
click at [0, 111] on app-portal-wrapper "[PERSON_NAME] o'br [PERSON_NAME] - Smile Science Chicago Patients Insurance Ver…" at bounding box center [734, 375] width 1468 height 750
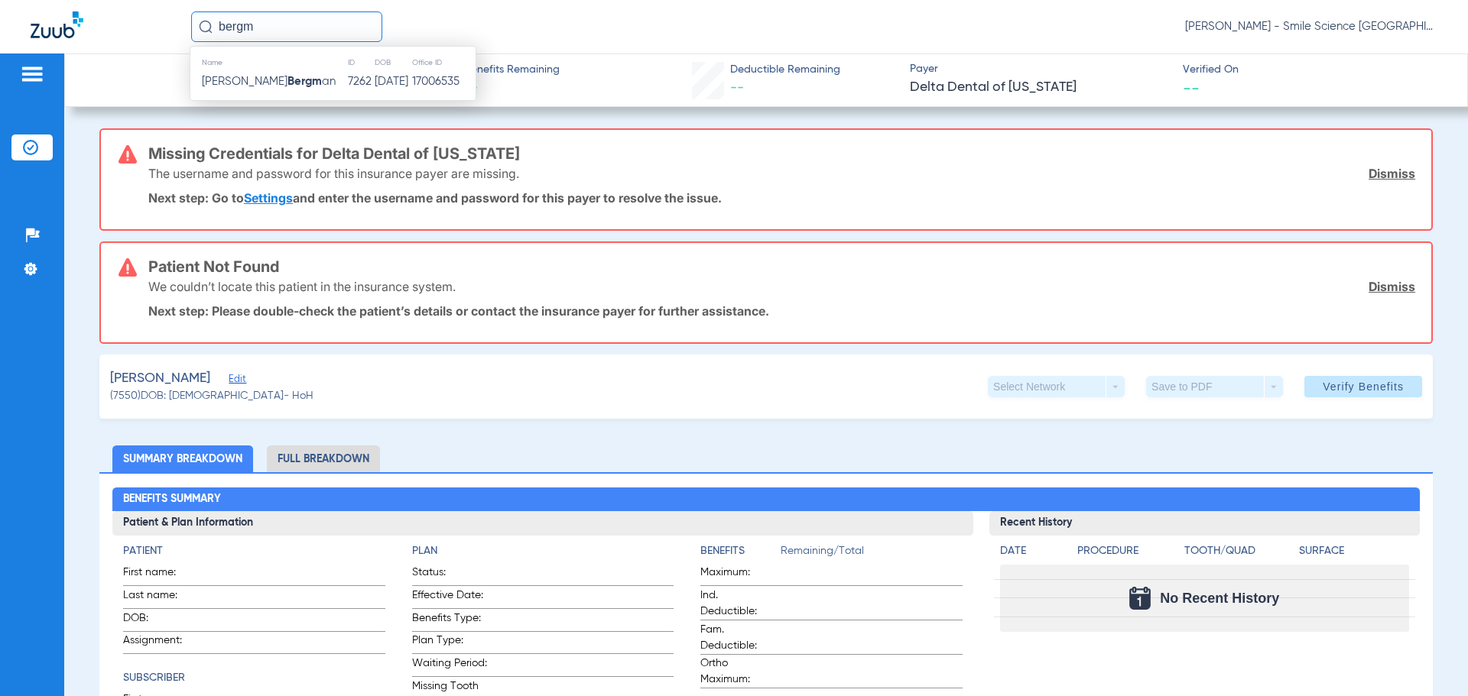
type input "bergm"
click at [374, 83] on td "[DATE]" at bounding box center [392, 81] width 37 height 21
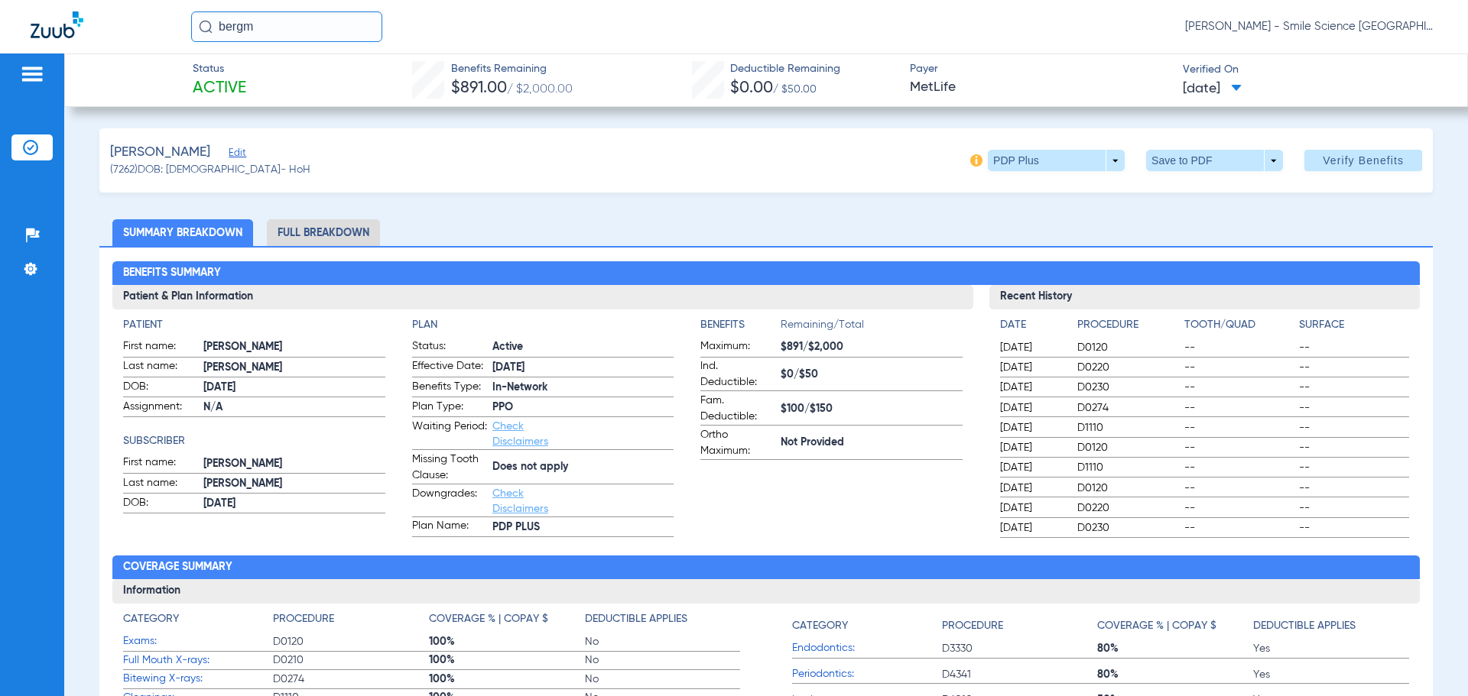
drag, startPoint x: 337, startPoint y: 37, endPoint x: 79, endPoint y: 43, distance: 258.5
click at [80, 42] on div "bergm [PERSON_NAME] - Smile Science [GEOGRAPHIC_DATA]" at bounding box center [734, 27] width 1468 height 54
type input "[PERSON_NAME]"
click at [229, 90] on td "[PERSON_NAME]" at bounding box center [265, 81] width 151 height 21
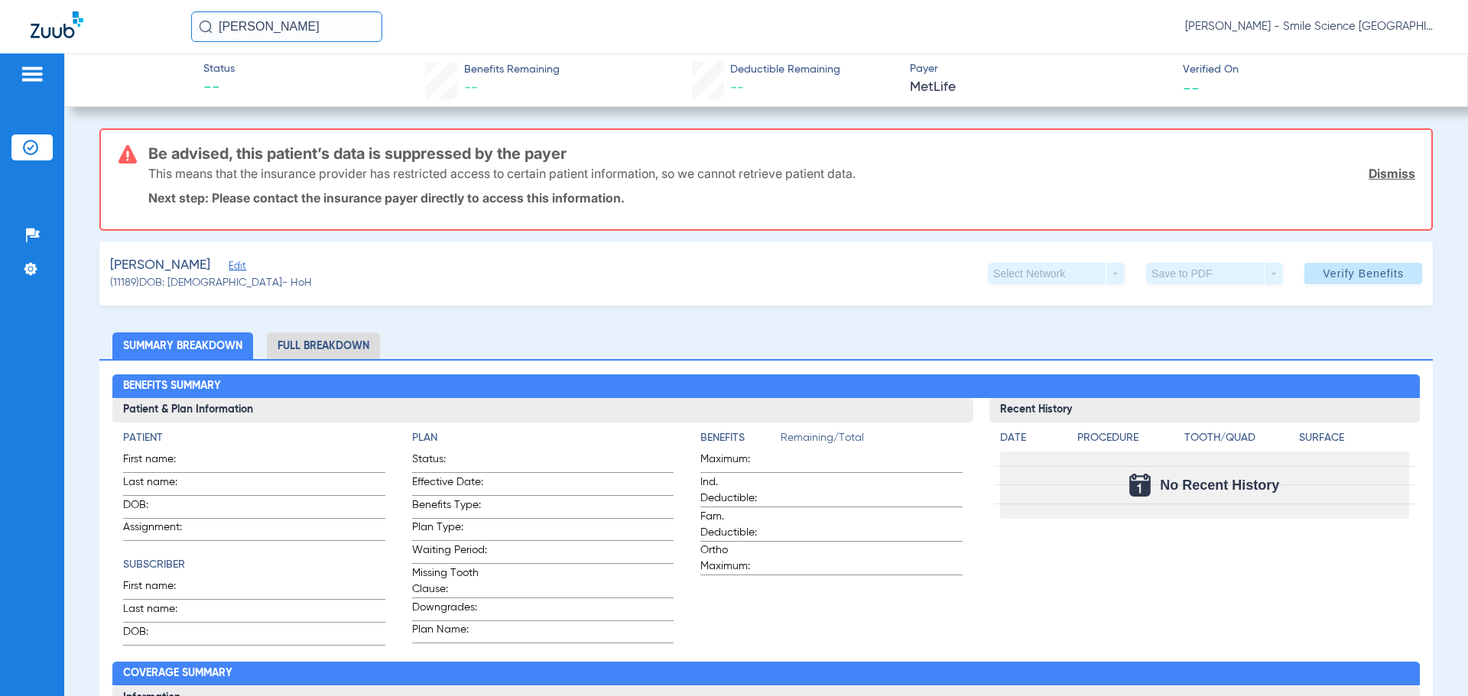
drag, startPoint x: 292, startPoint y: 22, endPoint x: 2, endPoint y: 54, distance: 291.5
click at [0, 54] on app-portal-wrapper "[PERSON_NAME] [PERSON_NAME] - Smile Science Chicago Patients Insurance Verifica…" at bounding box center [734, 375] width 1468 height 750
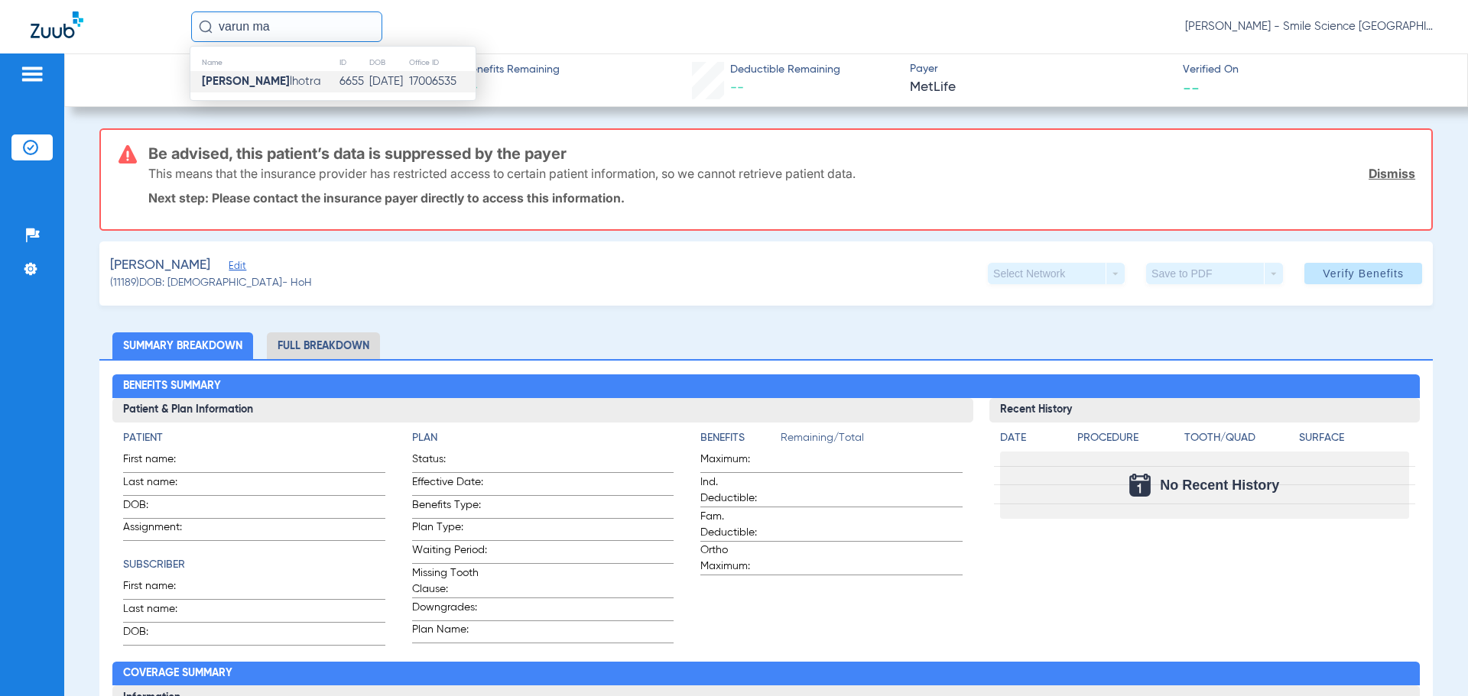
type input "varun ma"
click at [339, 86] on td "6655" at bounding box center [353, 81] width 29 height 21
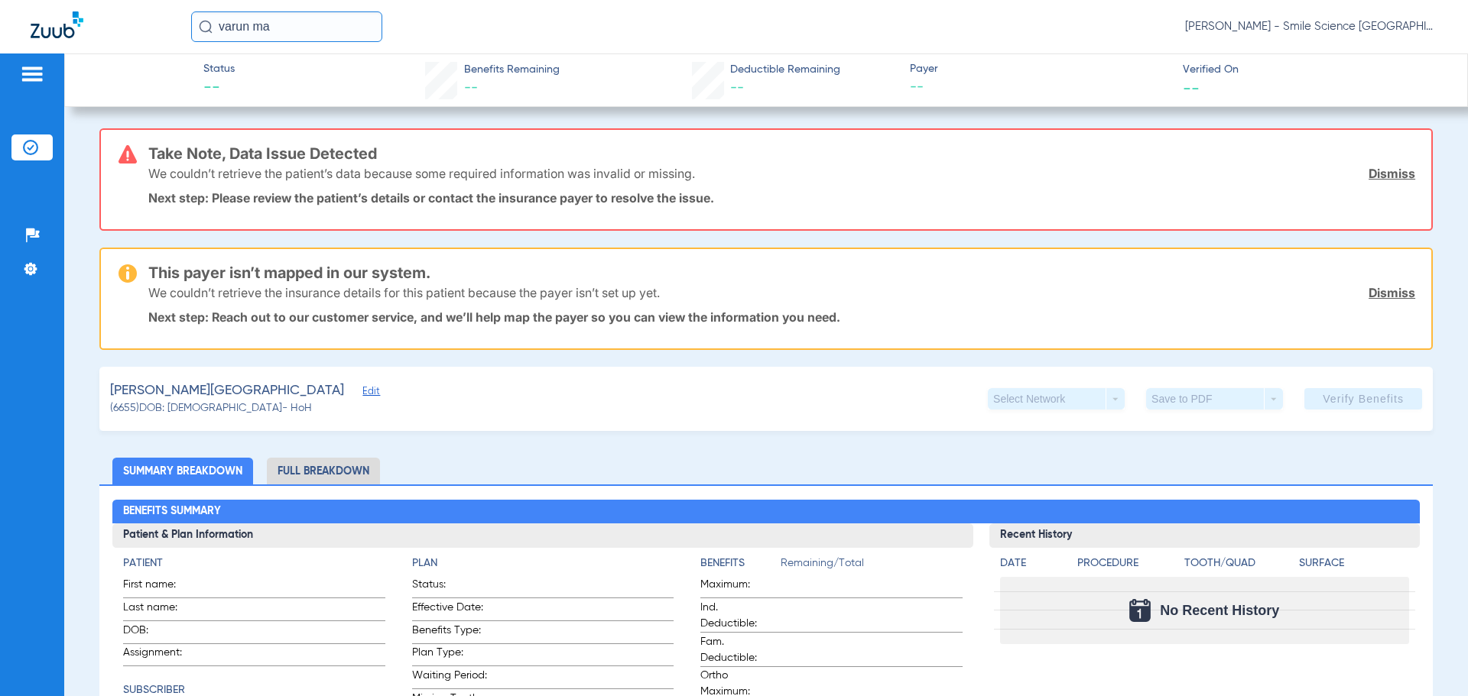
drag, startPoint x: 295, startPoint y: 24, endPoint x: 0, endPoint y: 37, distance: 295.4
click at [0, 36] on div "varun ma [PERSON_NAME] - Smile Science [GEOGRAPHIC_DATA]" at bounding box center [734, 27] width 1468 height 54
type input "[PERSON_NAME]"
drag, startPoint x: 259, startPoint y: 26, endPoint x: 0, endPoint y: 41, distance: 259.6
click at [0, 41] on div "[PERSON_NAME] [PERSON_NAME] - Smile Science [GEOGRAPHIC_DATA]" at bounding box center [734, 27] width 1468 height 54
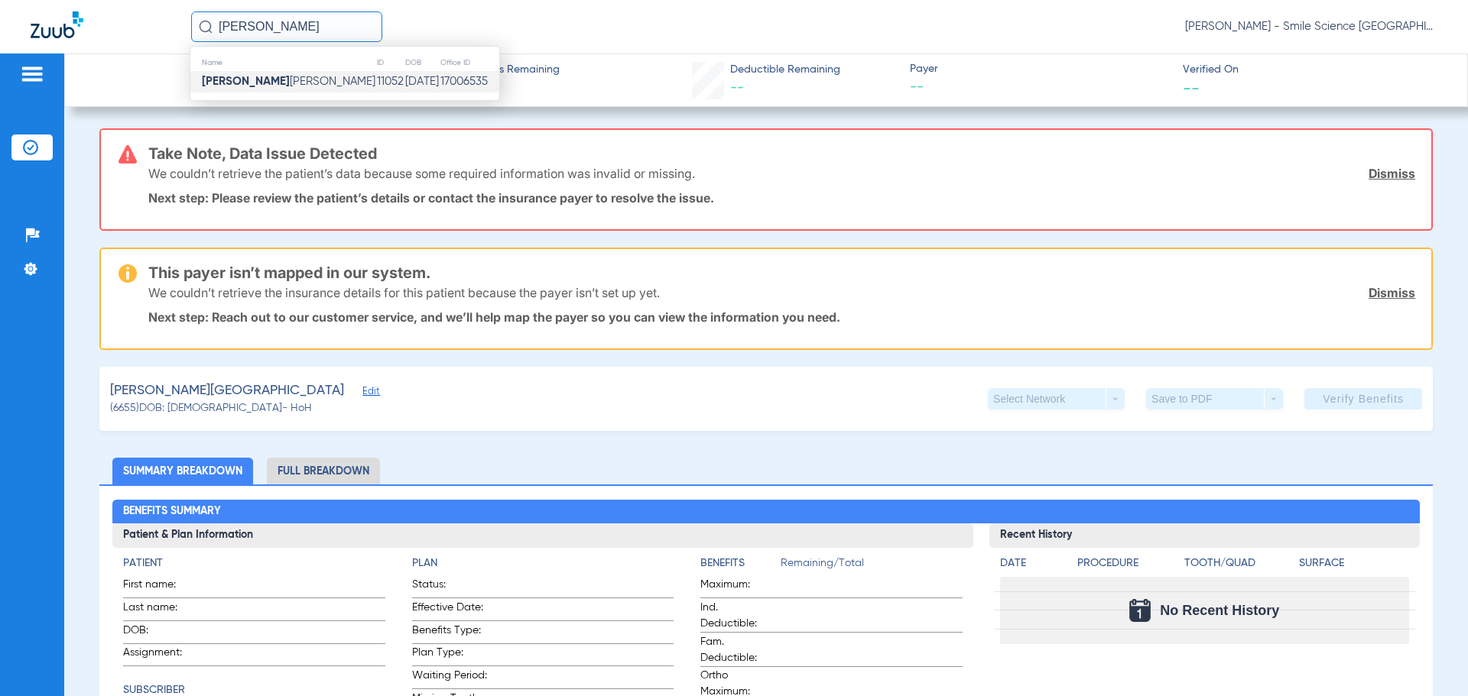
type input "[PERSON_NAME]"
click at [267, 84] on td "[PERSON_NAME]" at bounding box center [283, 81] width 186 height 21
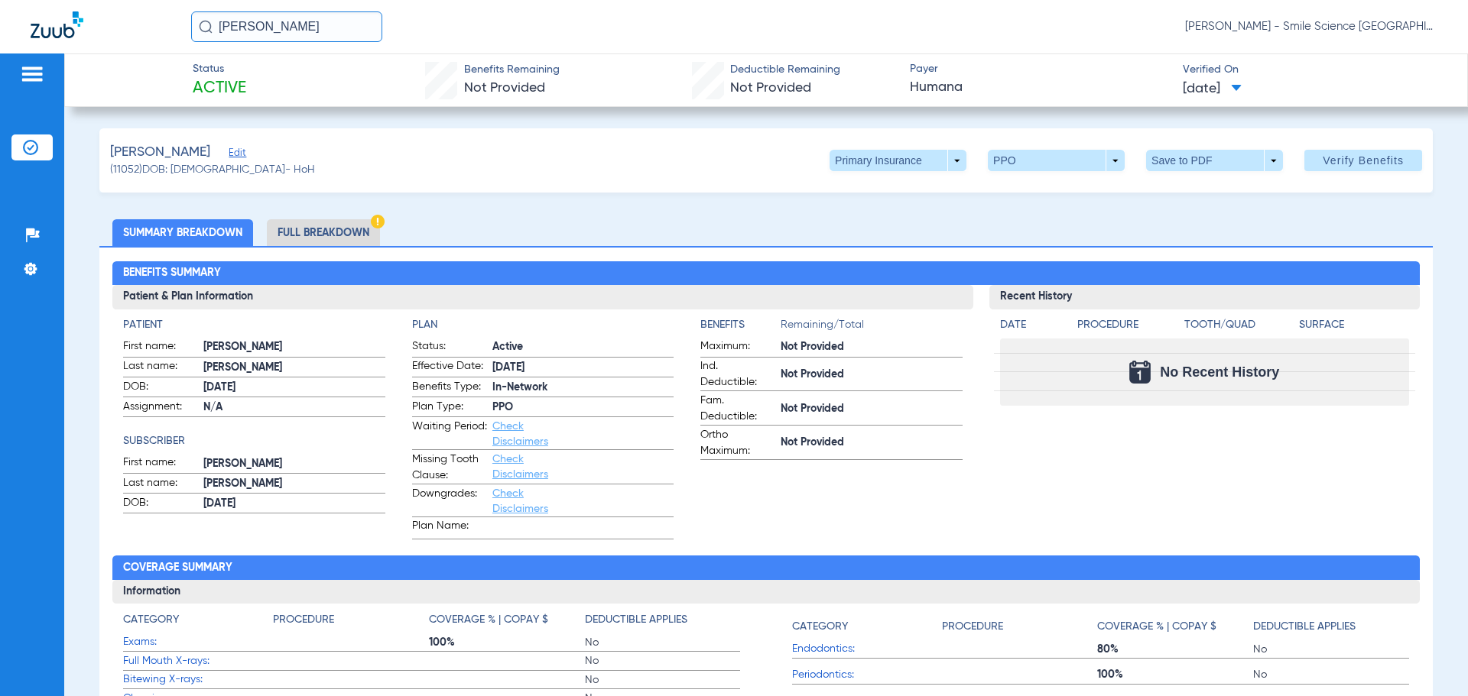
click at [264, 20] on input "[PERSON_NAME]" at bounding box center [286, 26] width 191 height 31
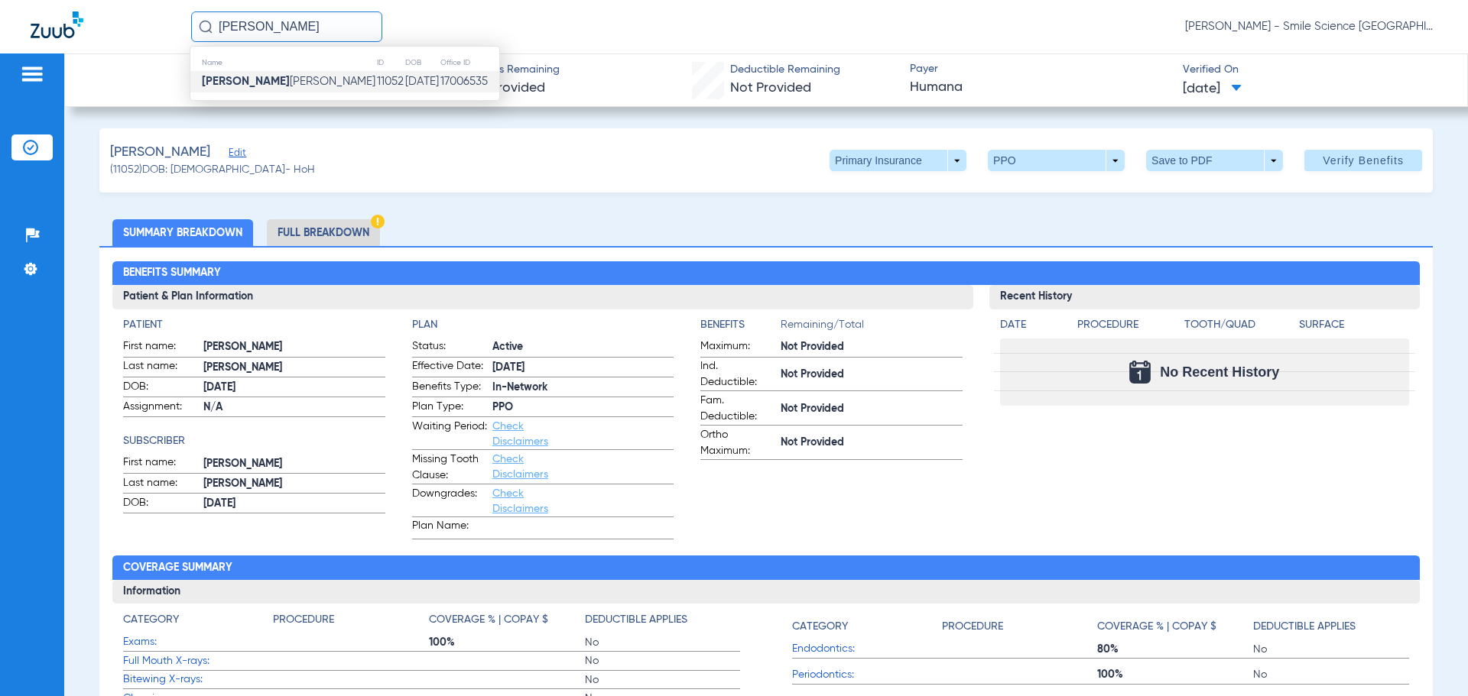
click at [277, 26] on input "[PERSON_NAME]" at bounding box center [286, 26] width 191 height 31
click at [755, 182] on div "[PERSON_NAME] Edit (11052) DOB: [DEMOGRAPHIC_DATA] - HoH Primary Insurance arro…" at bounding box center [765, 160] width 1333 height 64
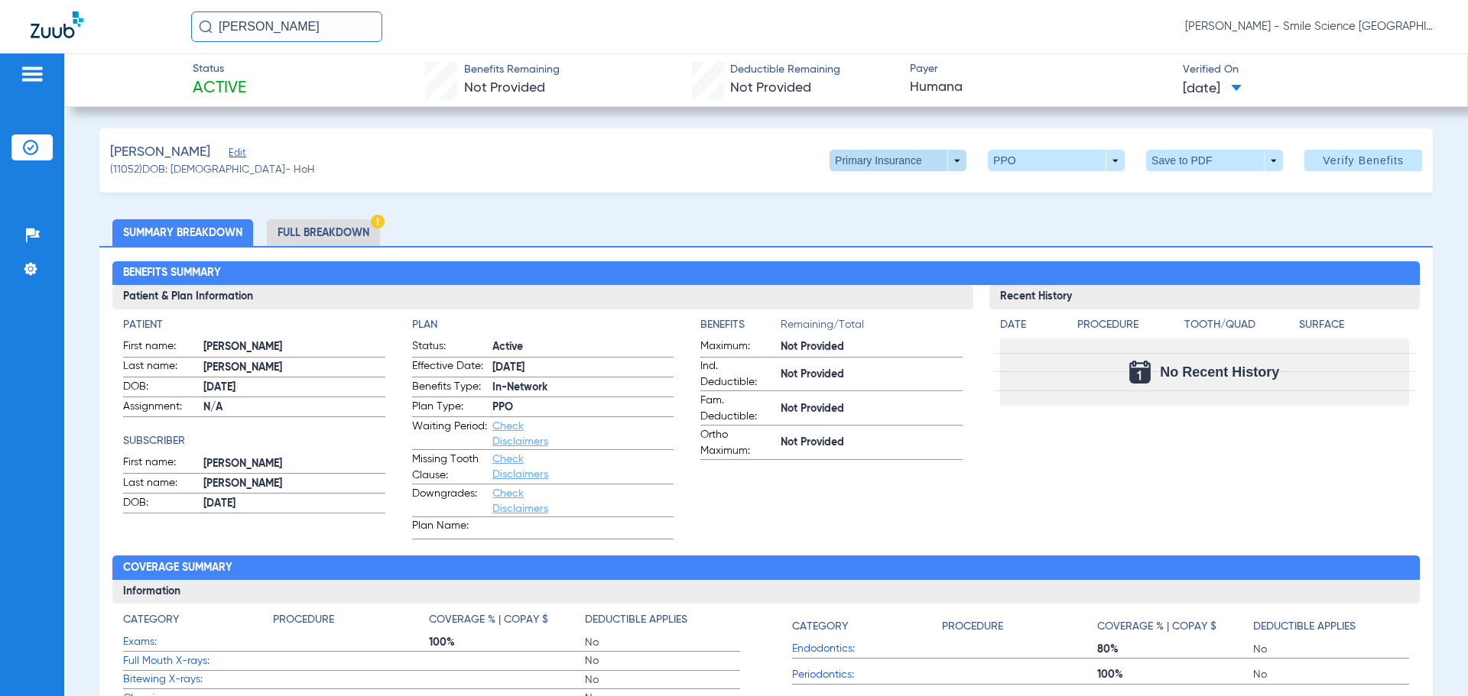
click at [916, 157] on span at bounding box center [897, 160] width 137 height 21
click at [873, 219] on span "Secondary Insurance" at bounding box center [881, 221] width 101 height 11
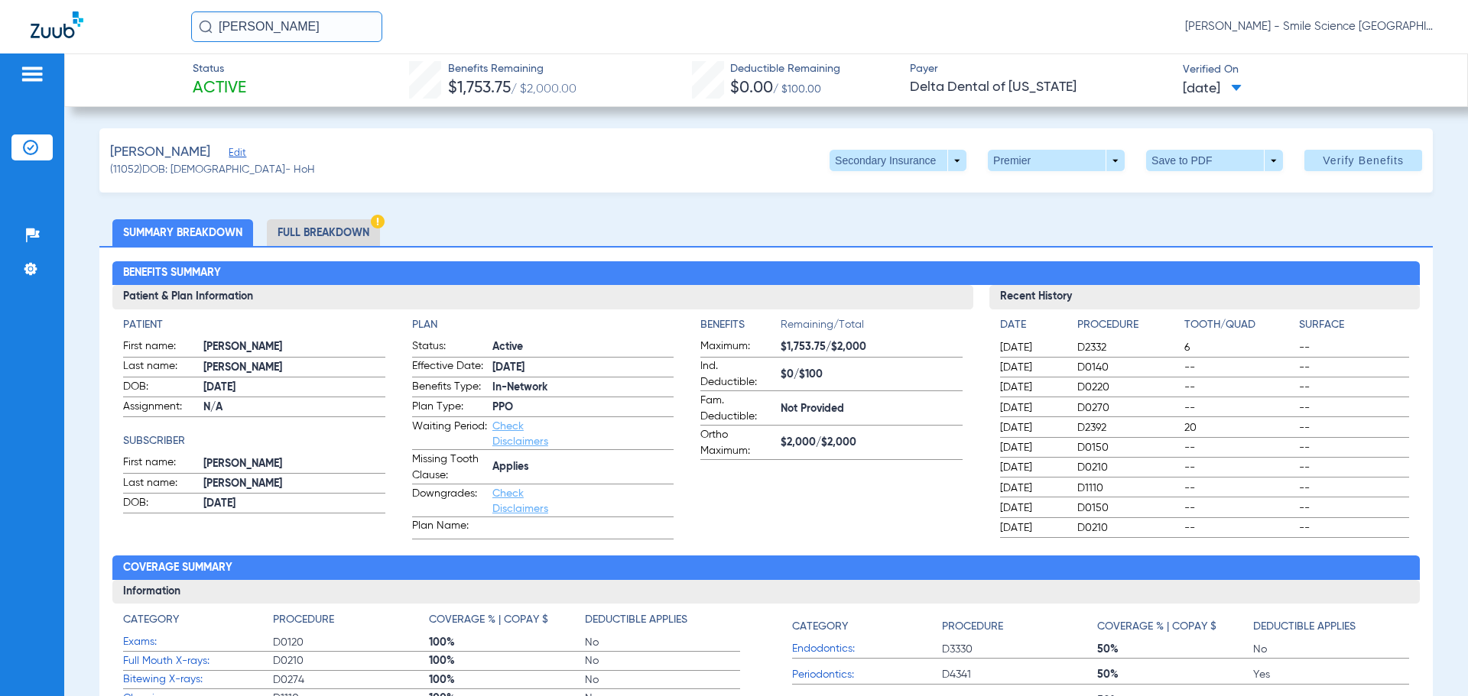
drag, startPoint x: 105, startPoint y: 47, endPoint x: 10, endPoint y: 59, distance: 96.3
click at [21, 63] on app-portal-wrapper "[PERSON_NAME] - Smile Science Chicago Patients Insurance Verification Setup Hel…" at bounding box center [734, 375] width 1468 height 750
type input "[PERSON_NAME]"
click at [260, 89] on td "[PERSON_NAME]" at bounding box center [254, 81] width 128 height 21
